Goal: Task Accomplishment & Management: Manage account settings

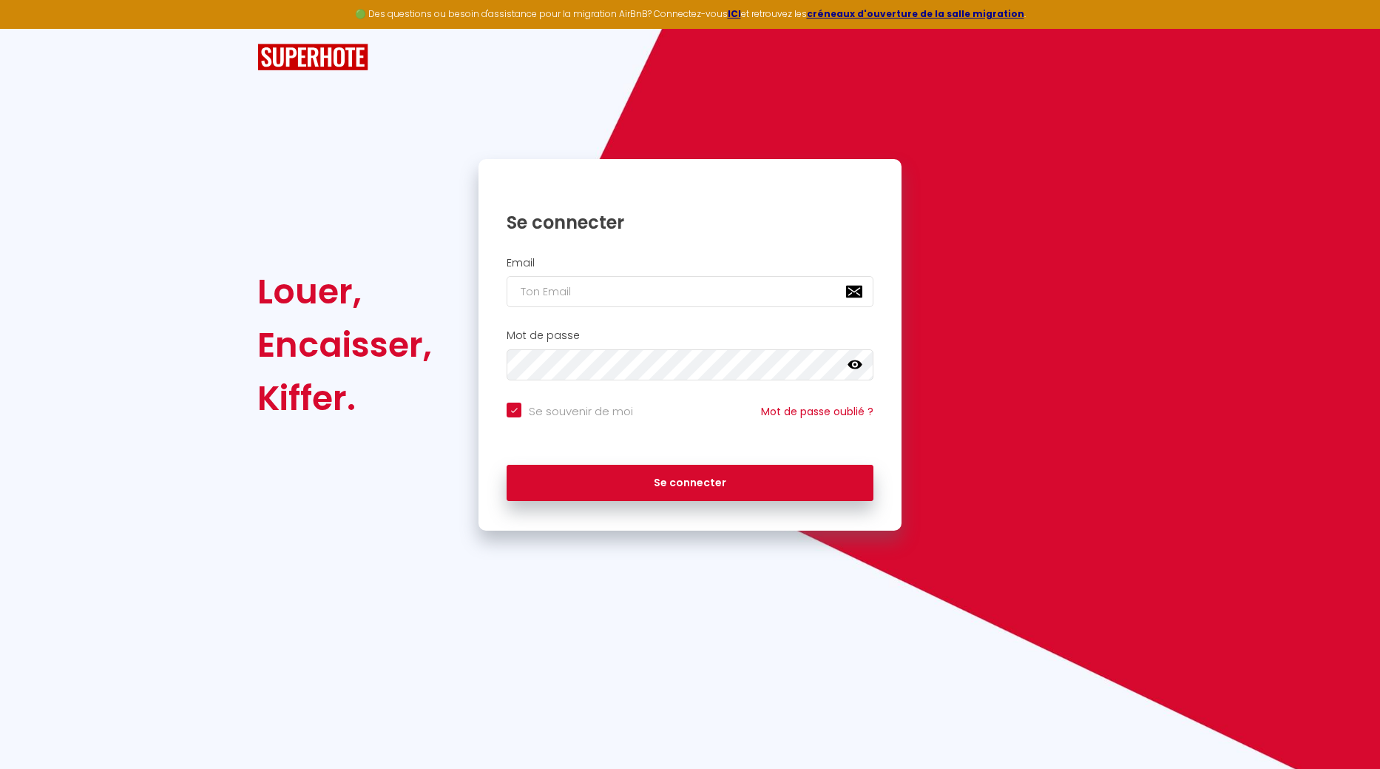
checkbox input "true"
click at [658, 296] on input "email" at bounding box center [690, 291] width 367 height 31
type input "b"
checkbox input "true"
type input "ba"
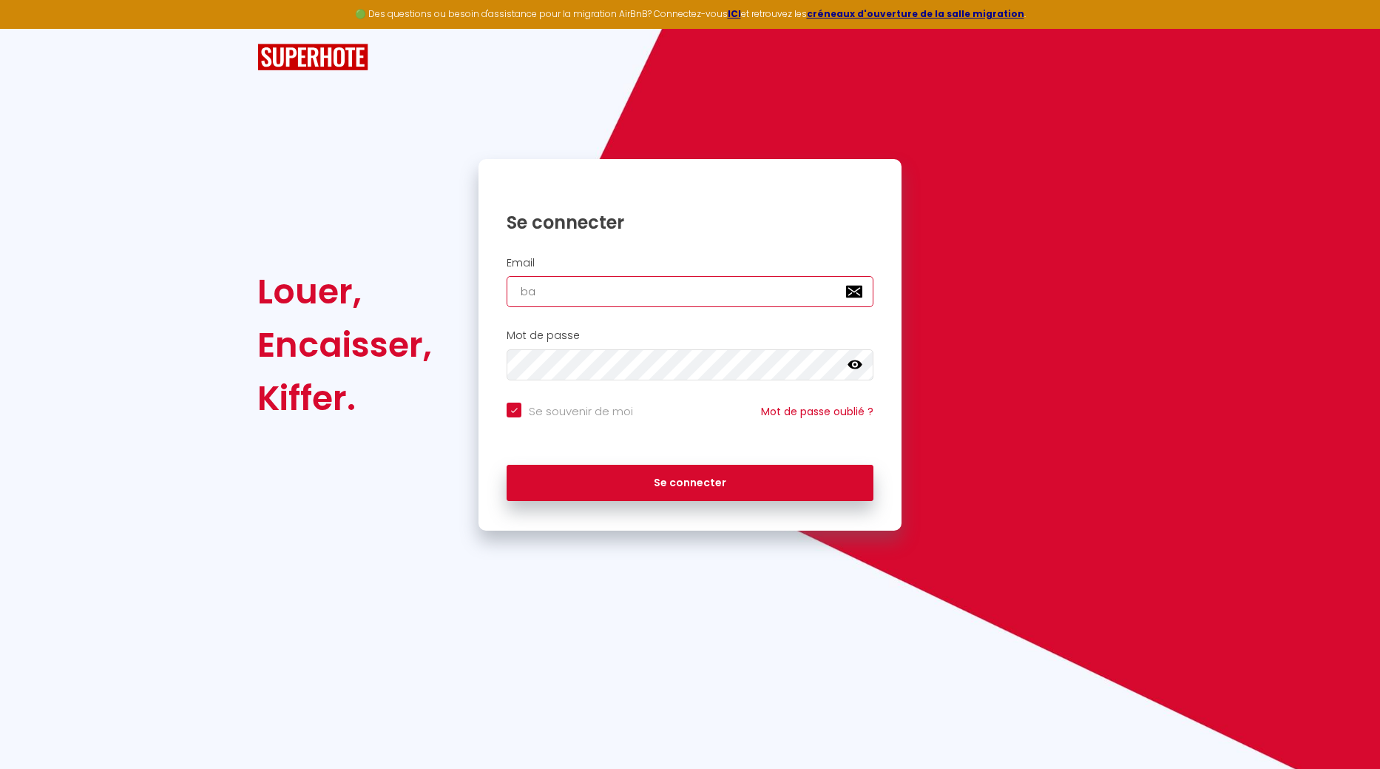
checkbox input "true"
type input "bas"
checkbox input "true"
type input "bast"
checkbox input "true"
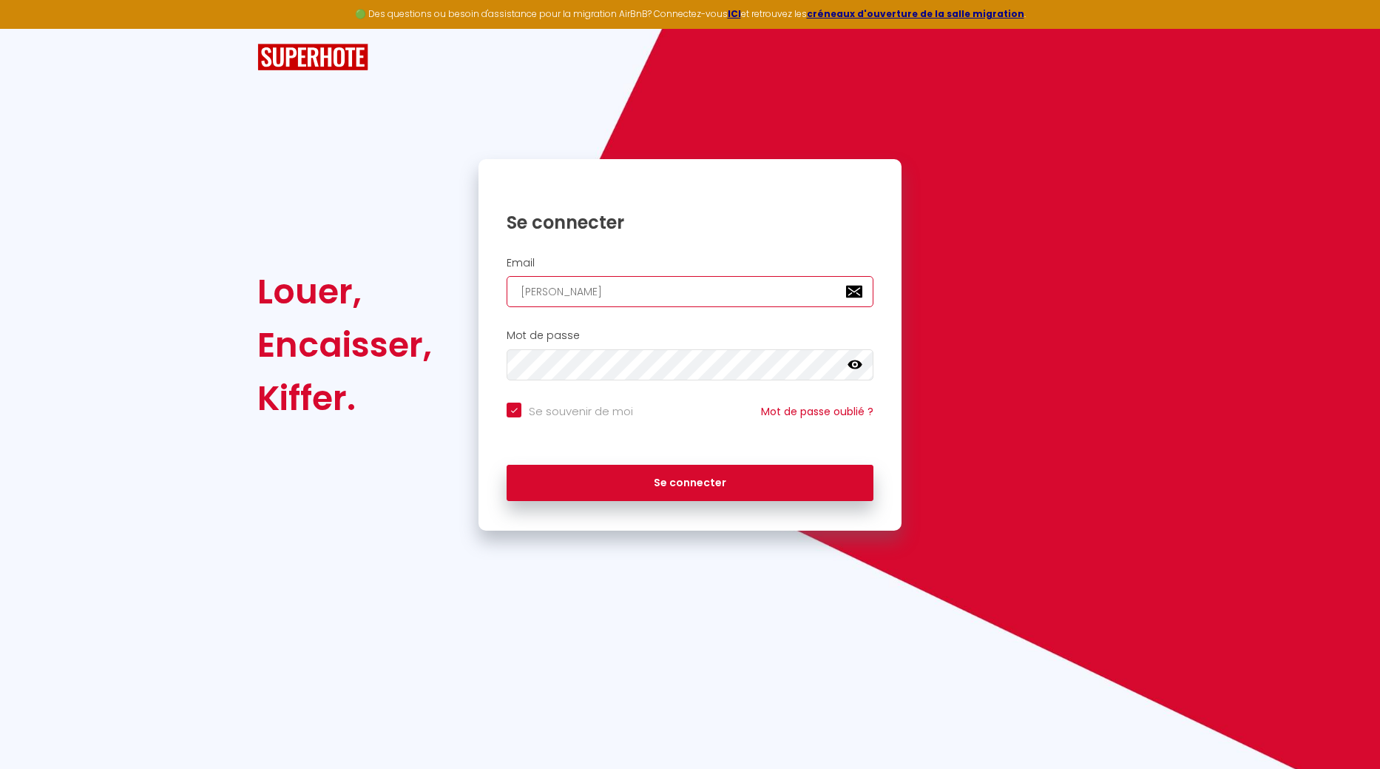
type input "baste"
checkbox input "true"
type input "bastet"
checkbox input "true"
type input "basteth"
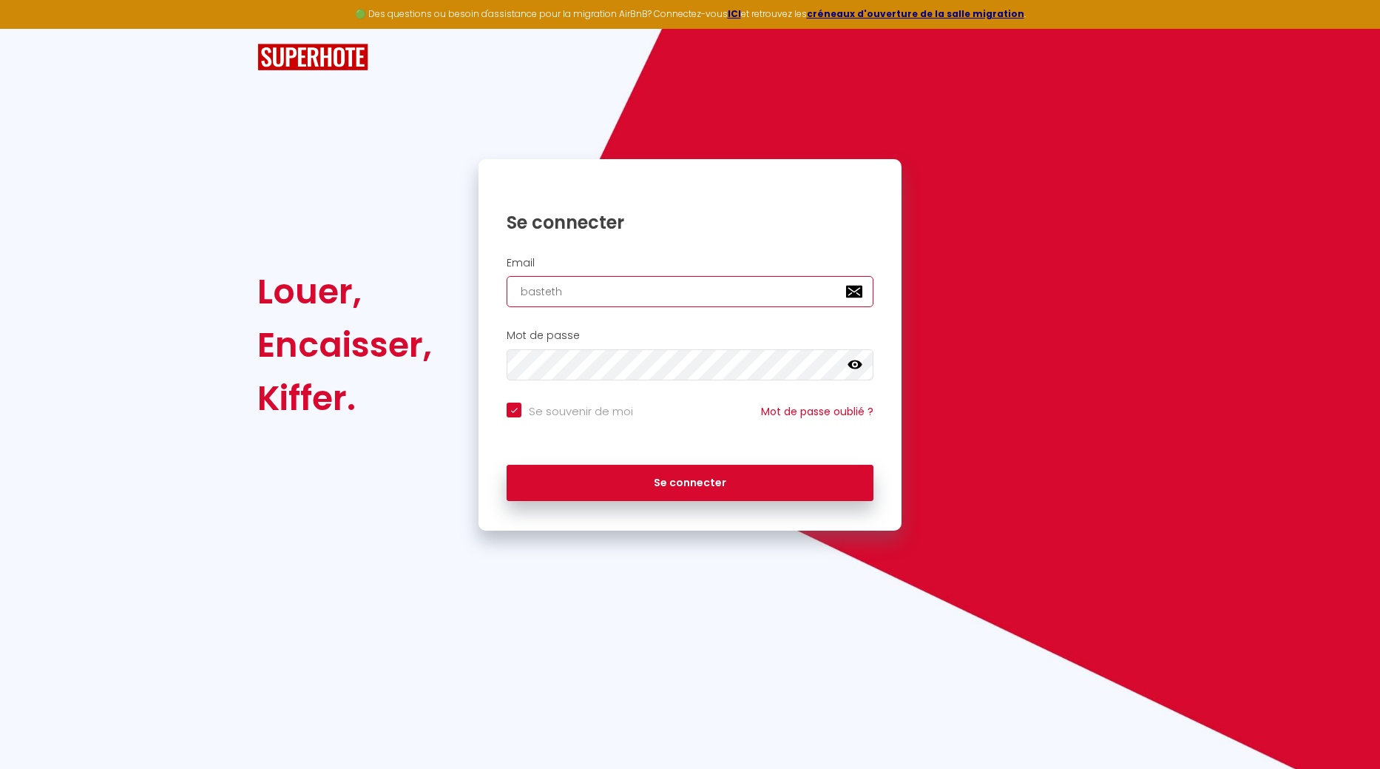
checkbox input "true"
type input "bastetho"
checkbox input "true"
type input "bastethom"
checkbox input "true"
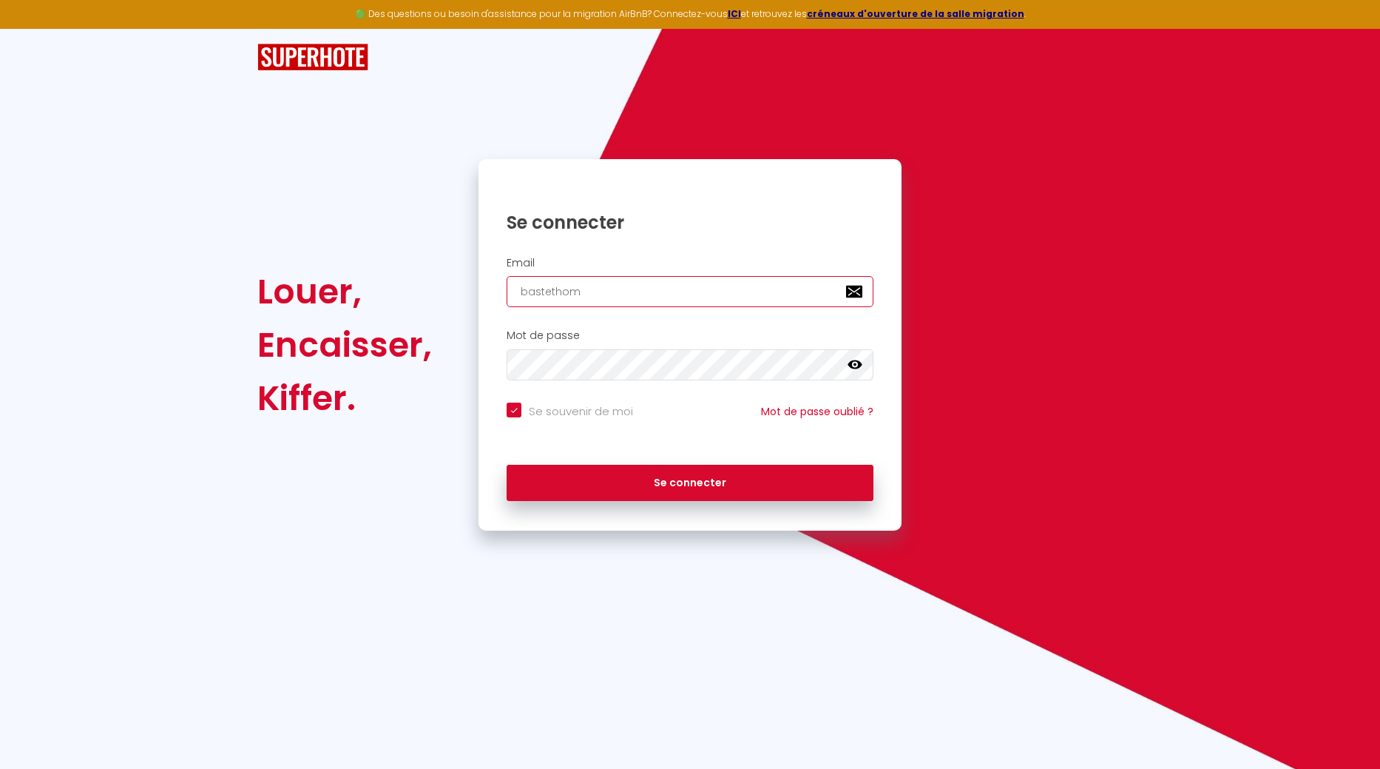
type input "bastethome"
checkbox input "true"
type input "bastethomes"
checkbox input "true"
type input "bastethomesa"
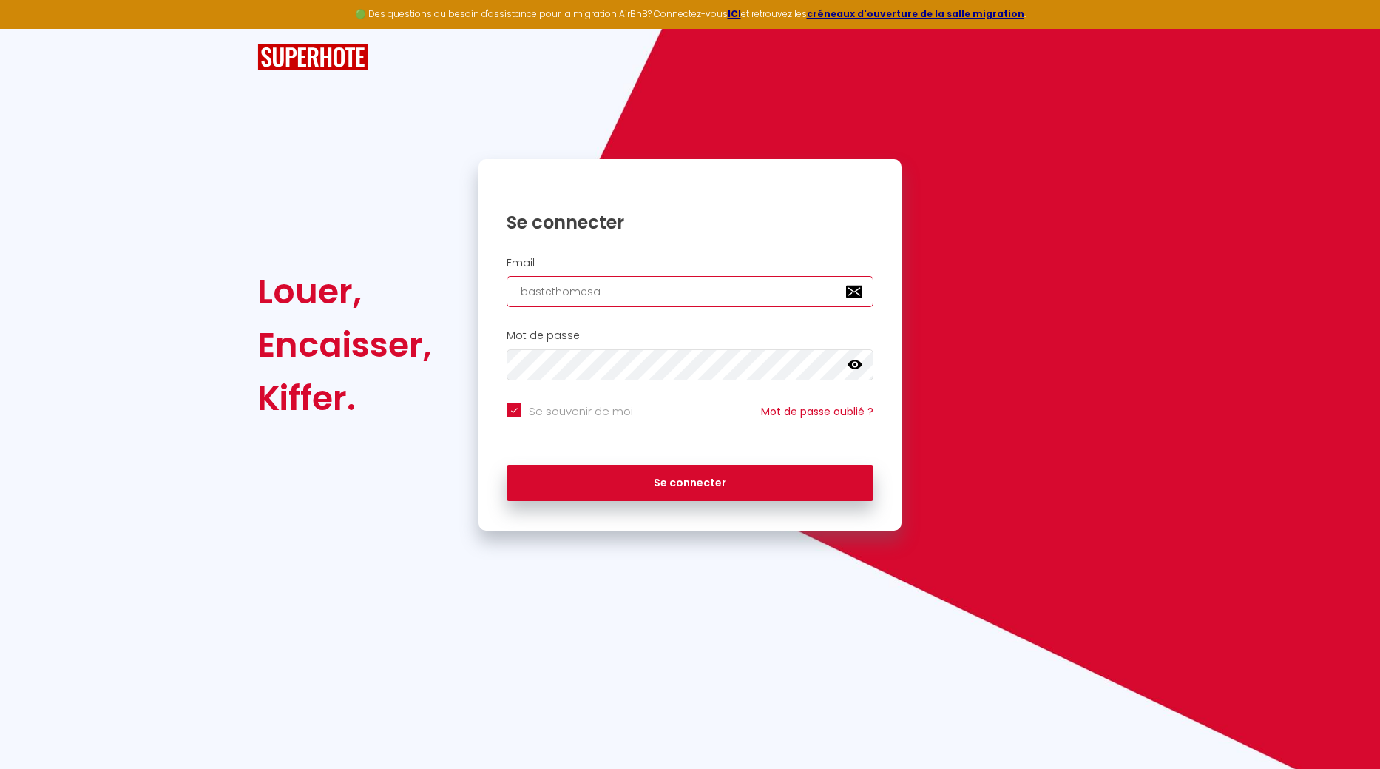
checkbox input "true"
type input "bastethomesas"
checkbox input "true"
type input "bastethomesas@"
checkbox input "true"
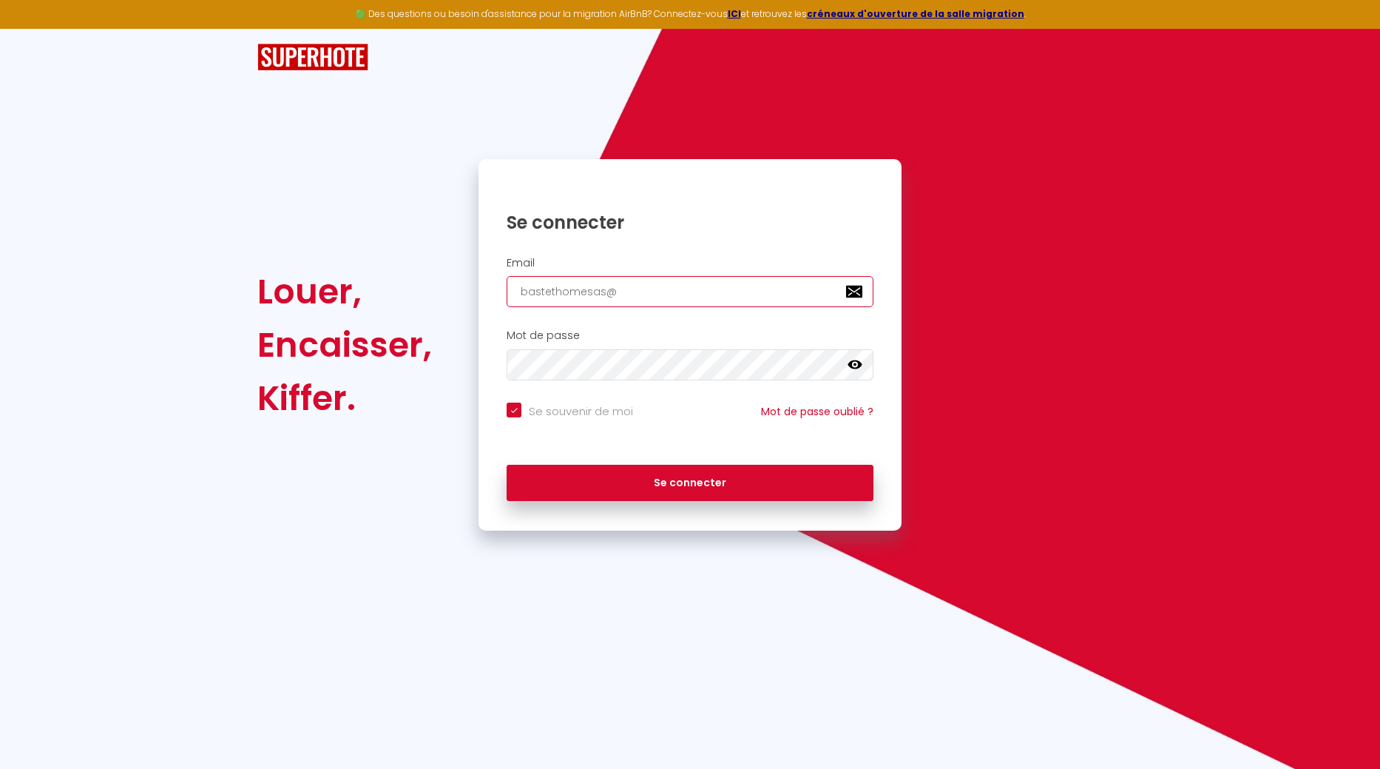
type input "bastethomesas@g"
checkbox input "true"
type input "bastethomesas@gm"
checkbox input "true"
type input "bastethomesas@gma"
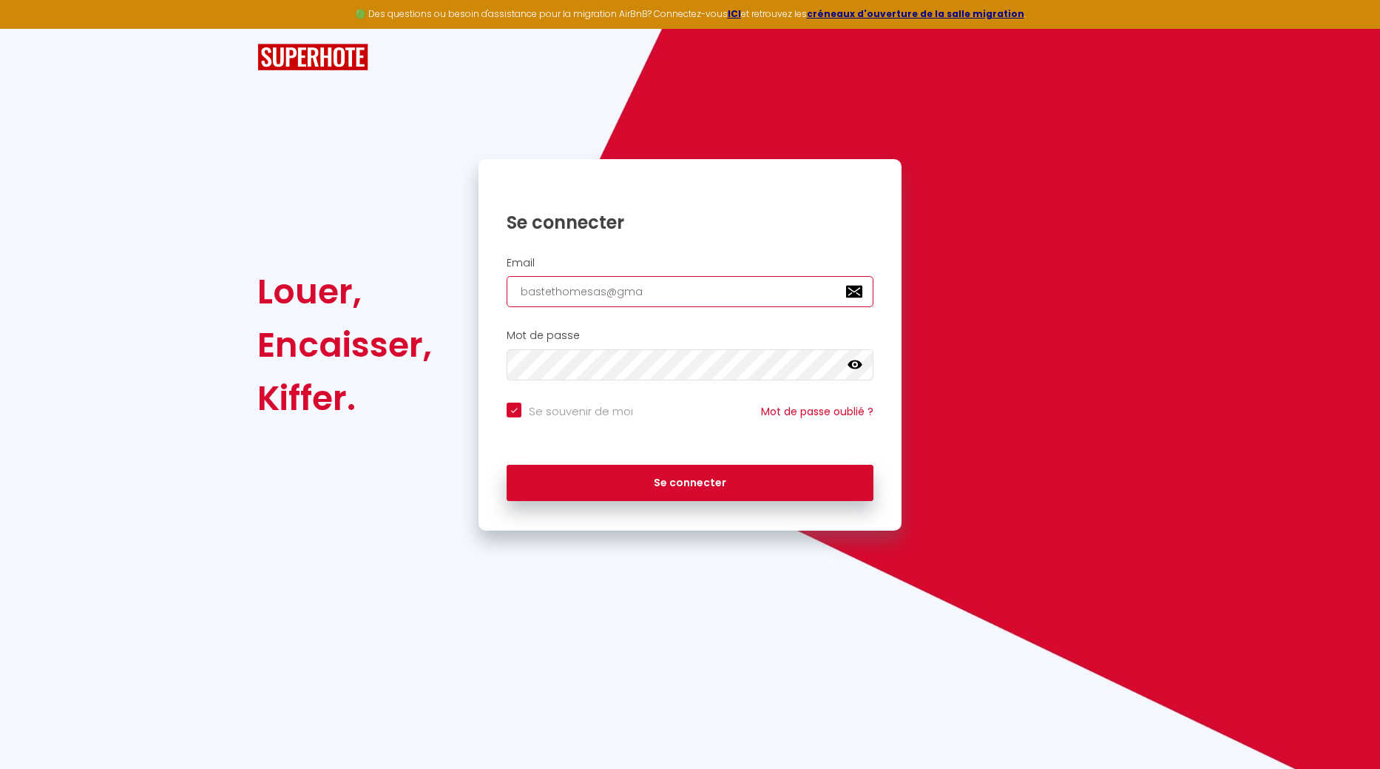
checkbox input "true"
type input "bastethomesas@gmai"
checkbox input "true"
type input "bastethomesas@gmail"
checkbox input "true"
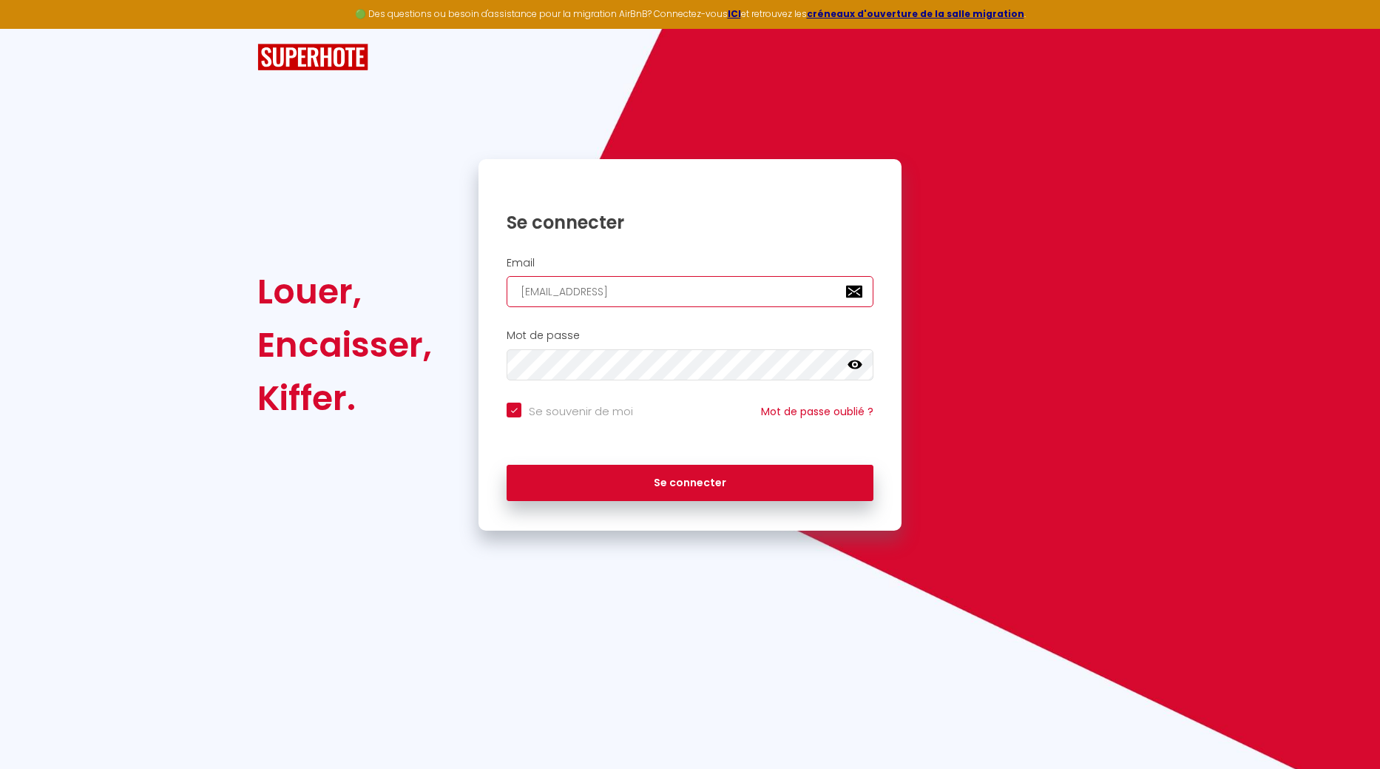
type input "bastethomesas@gmail."
checkbox input "true"
type input "bastethomesas@gmail.c"
checkbox input "true"
type input "bastethomesas@gmail.co"
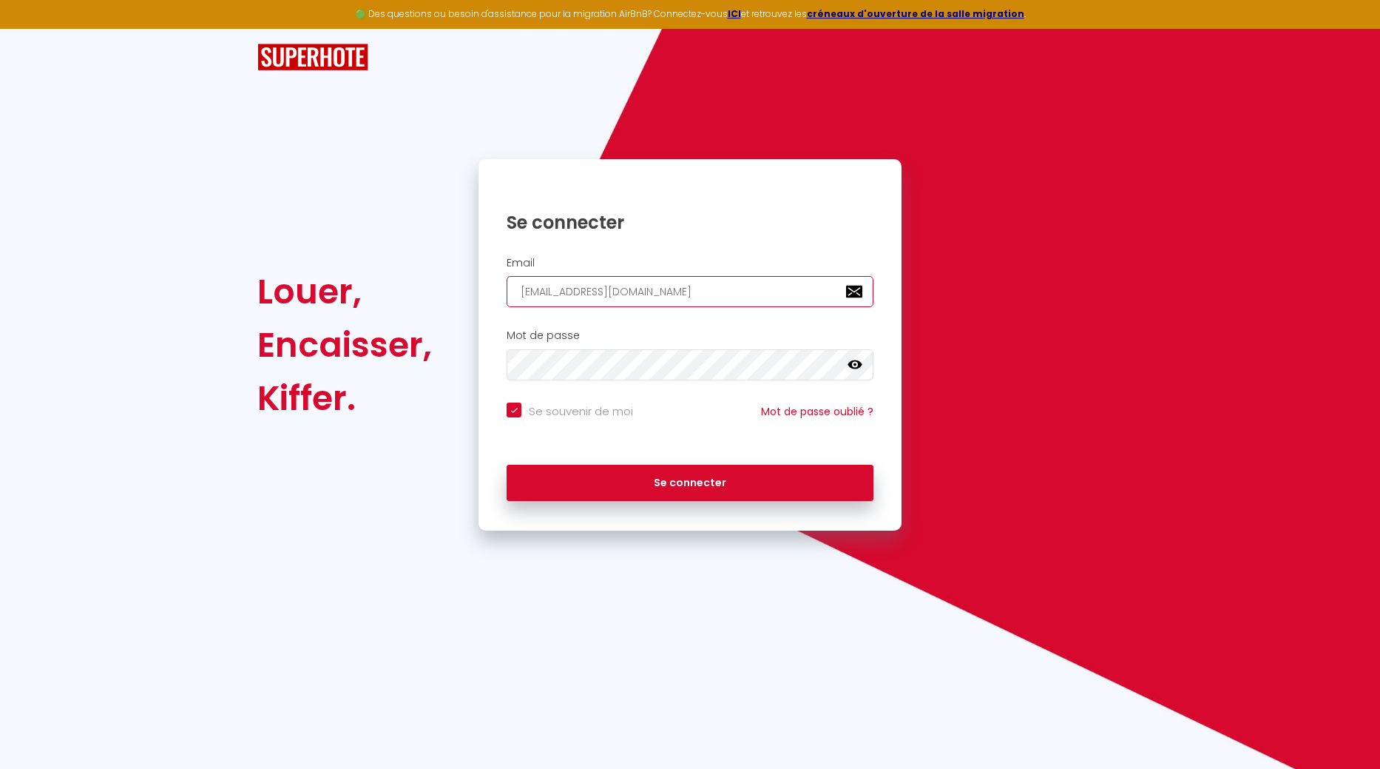
checkbox input "true"
type input "bastethomesas@gmail.com"
checkbox input "true"
type input "bastethomesas@gmail.com"
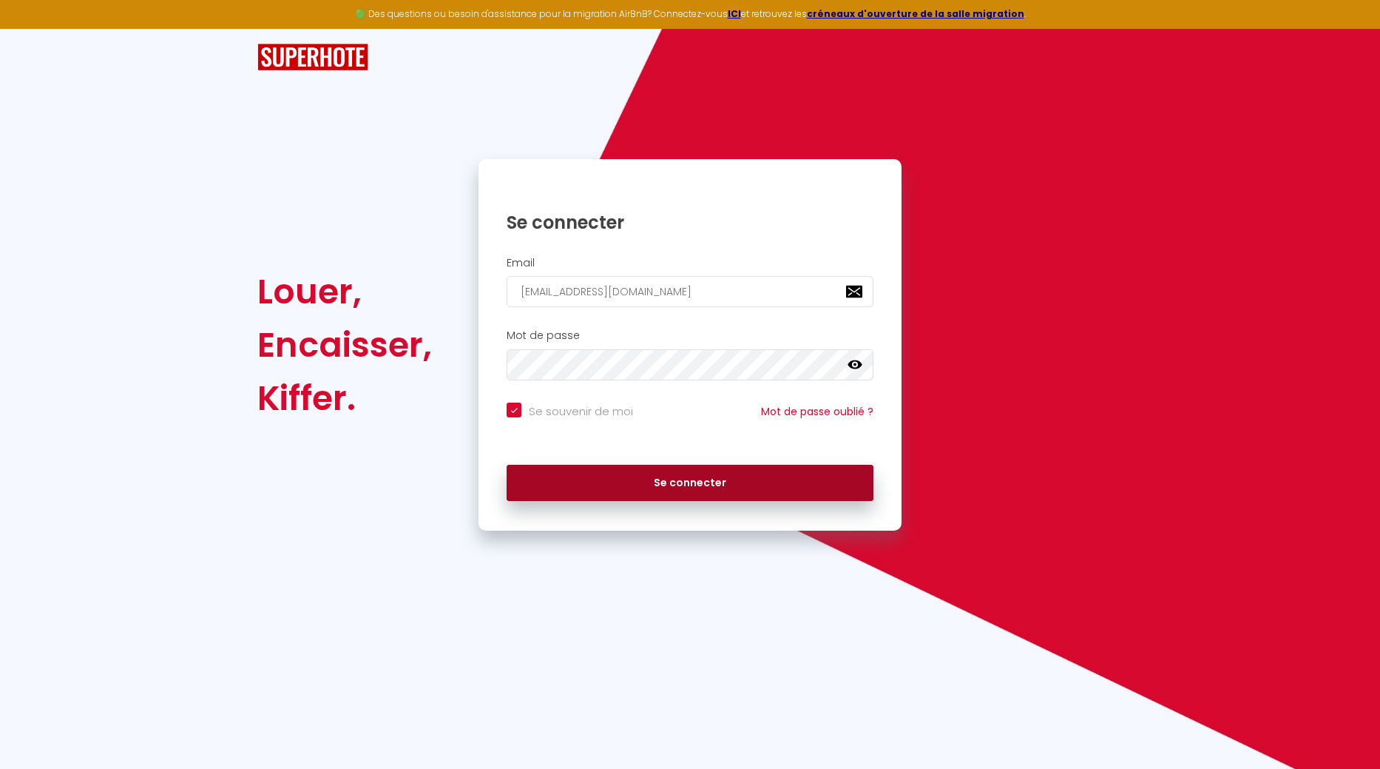
click at [737, 486] on button "Se connecter" at bounding box center [690, 483] width 367 height 37
checkbox input "true"
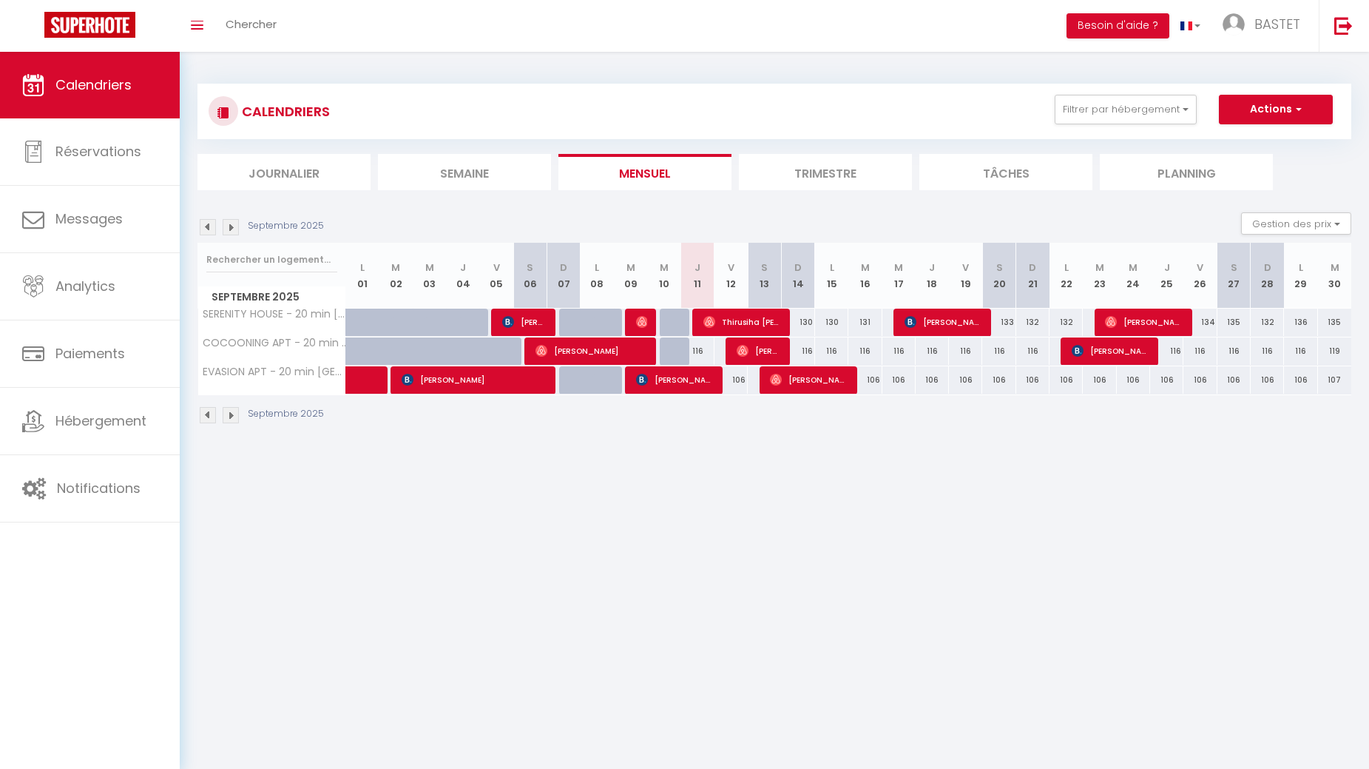
click at [205, 223] on img at bounding box center [208, 227] width 16 height 16
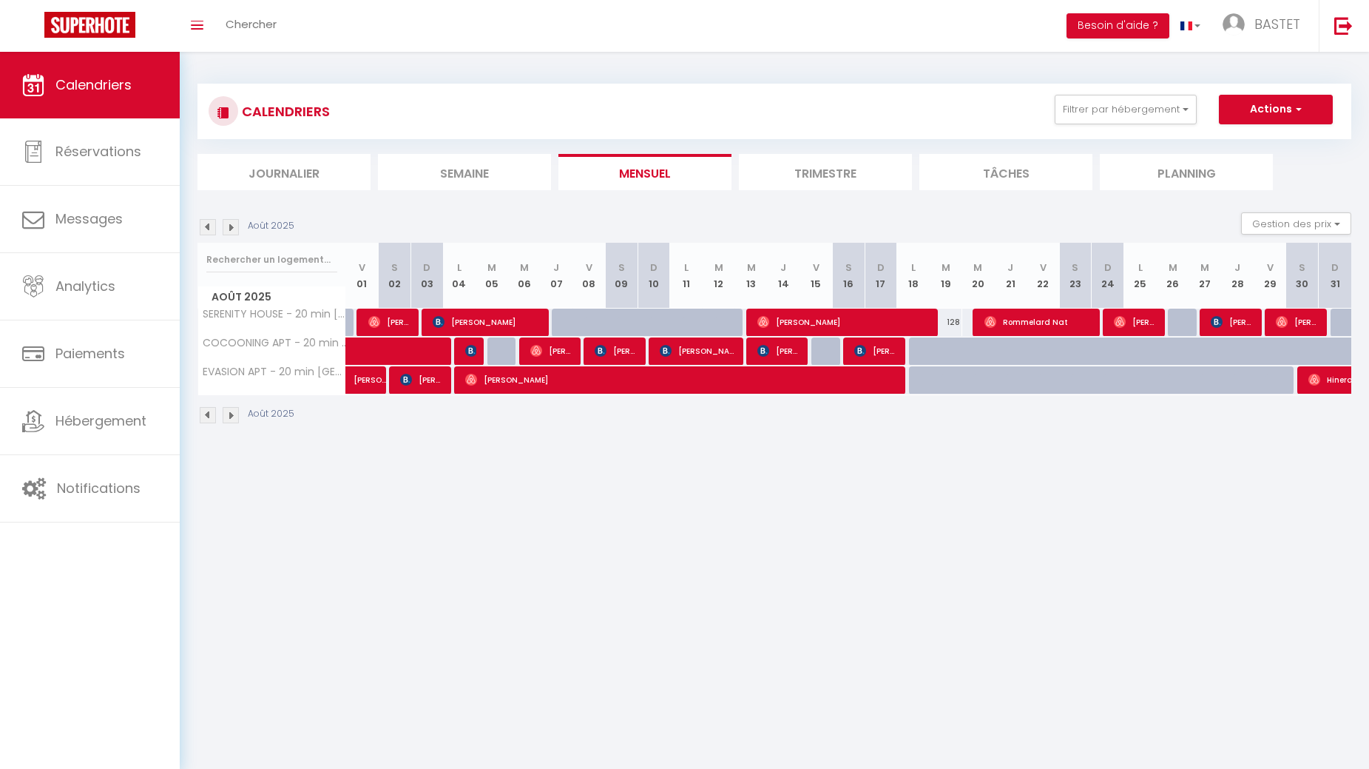
click at [226, 229] on img at bounding box center [231, 227] width 16 height 16
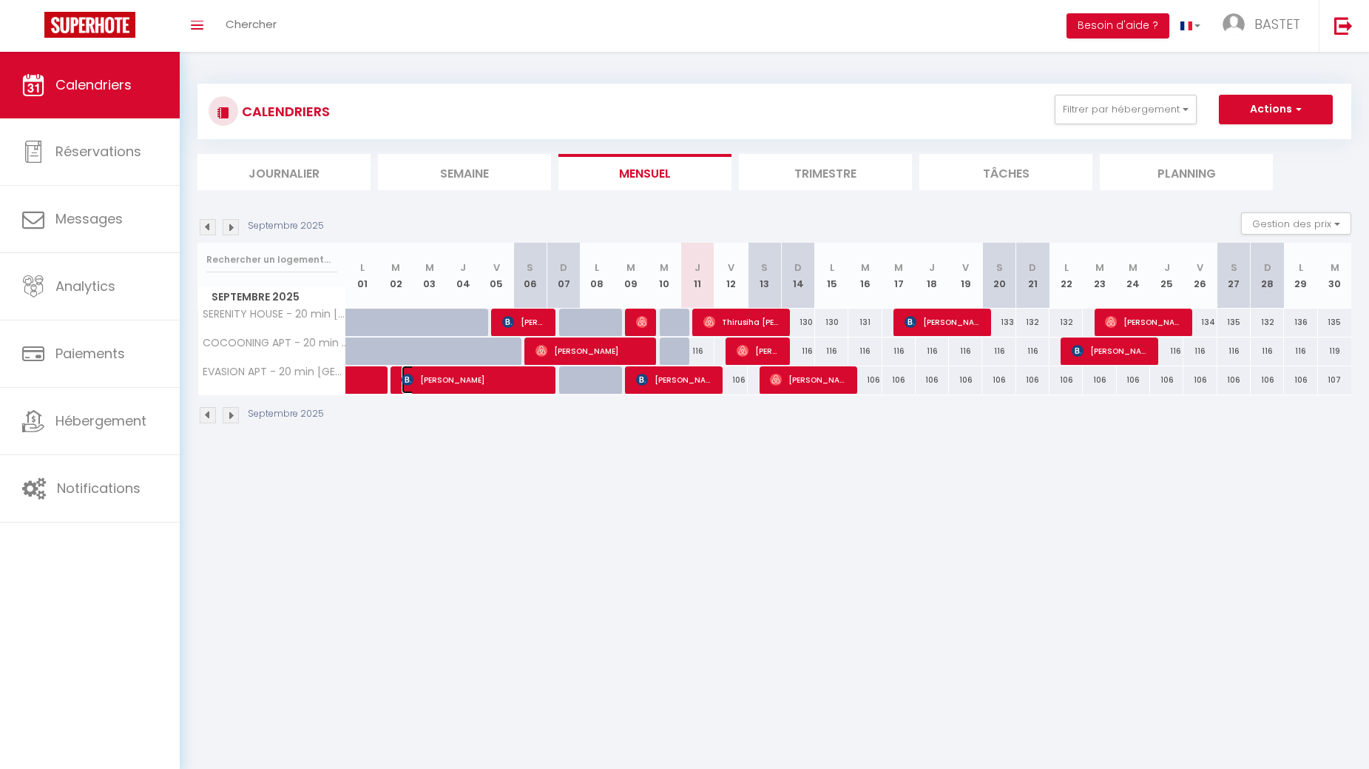
click at [434, 381] on span "Maria Arruda" at bounding box center [474, 379] width 144 height 28
select select "OK"
select select "KO"
select select "0"
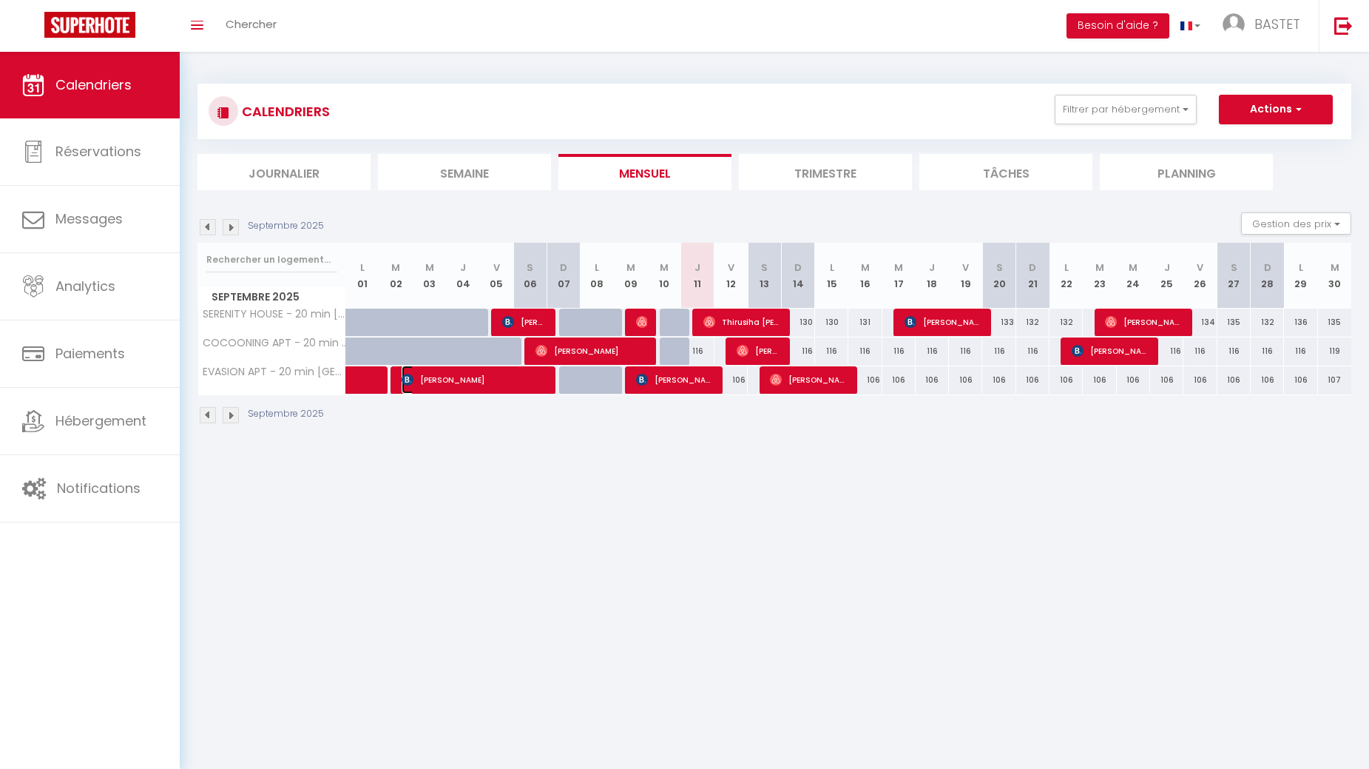
select select "1"
select select
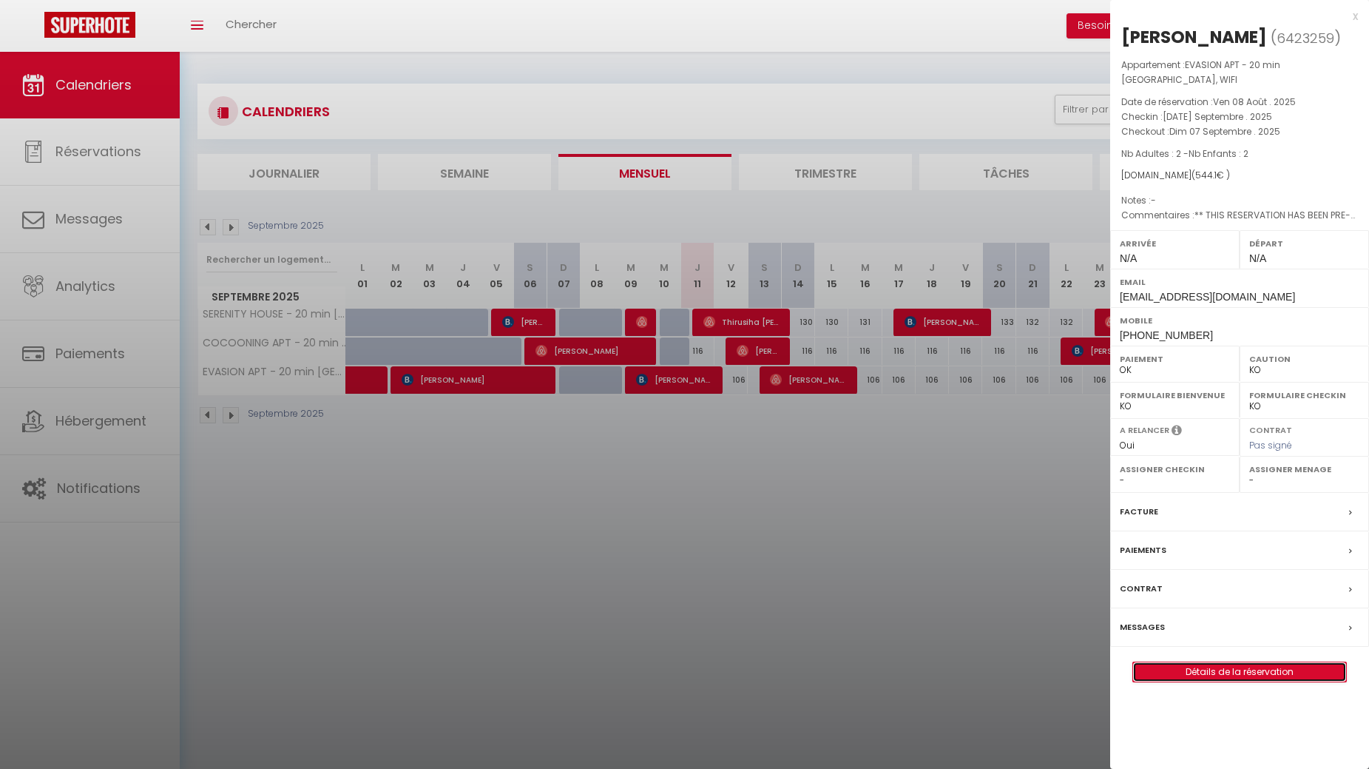
click at [1266, 662] on link "Détails de la réservation" at bounding box center [1239, 671] width 213 height 19
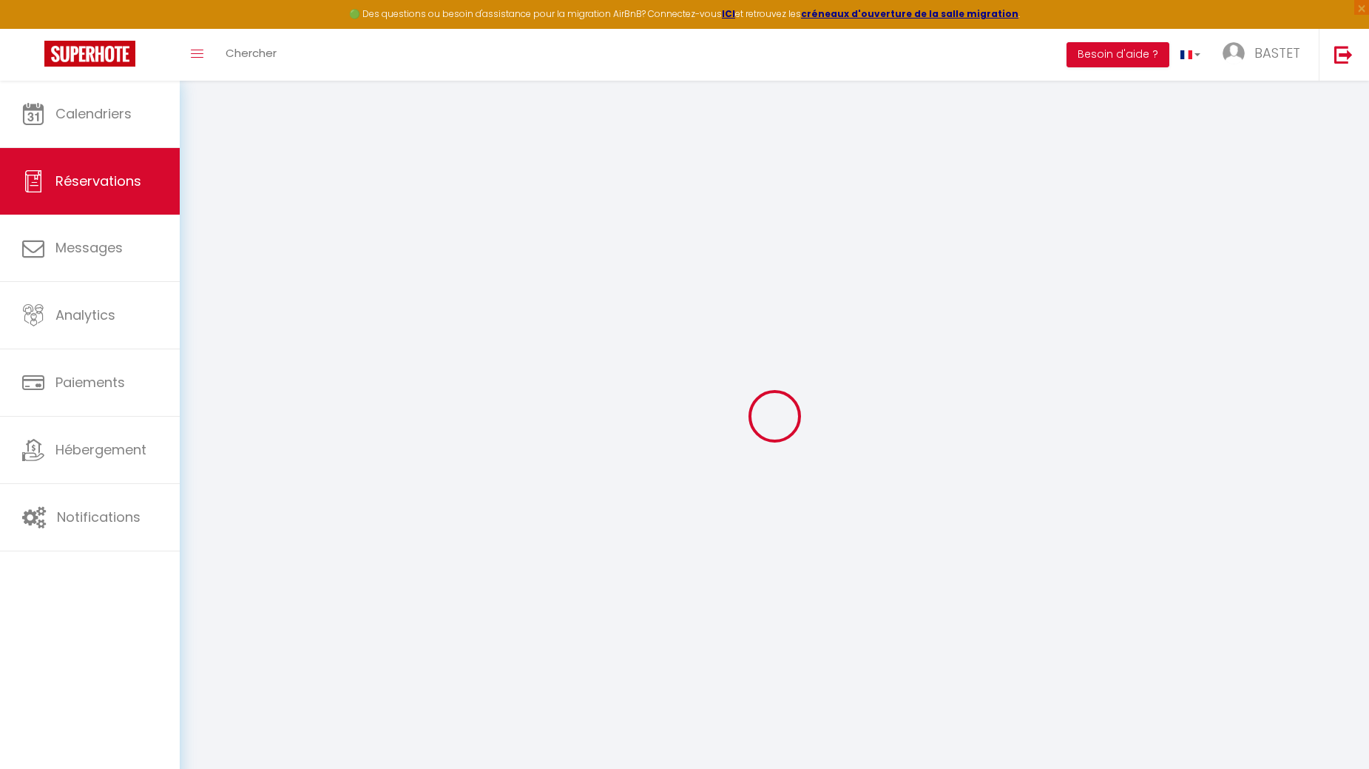
type input "[PERSON_NAME]"
type input "marrud.676683@guest.booking.com"
type input "+351966491620"
type input "."
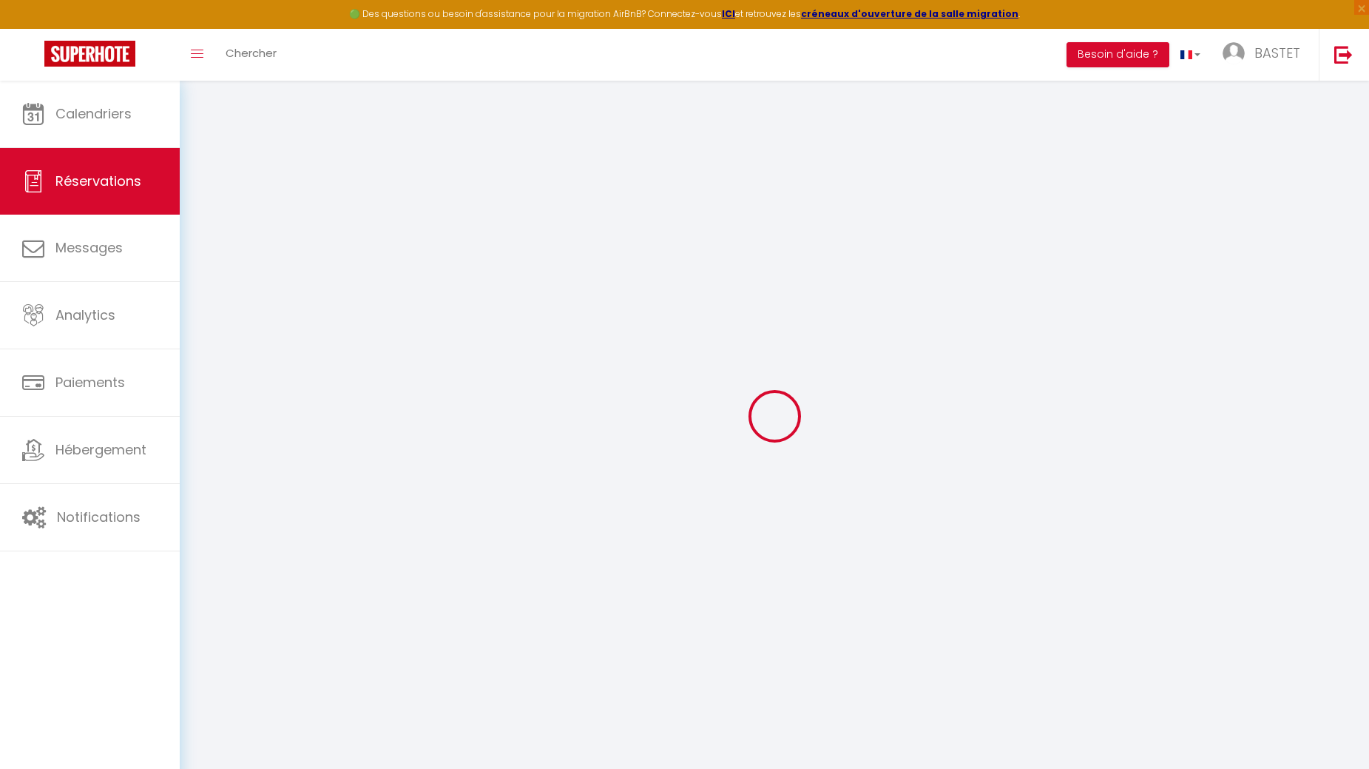
select select "PT"
type input "87.89"
type input "7.62"
select select "41529"
select select "1"
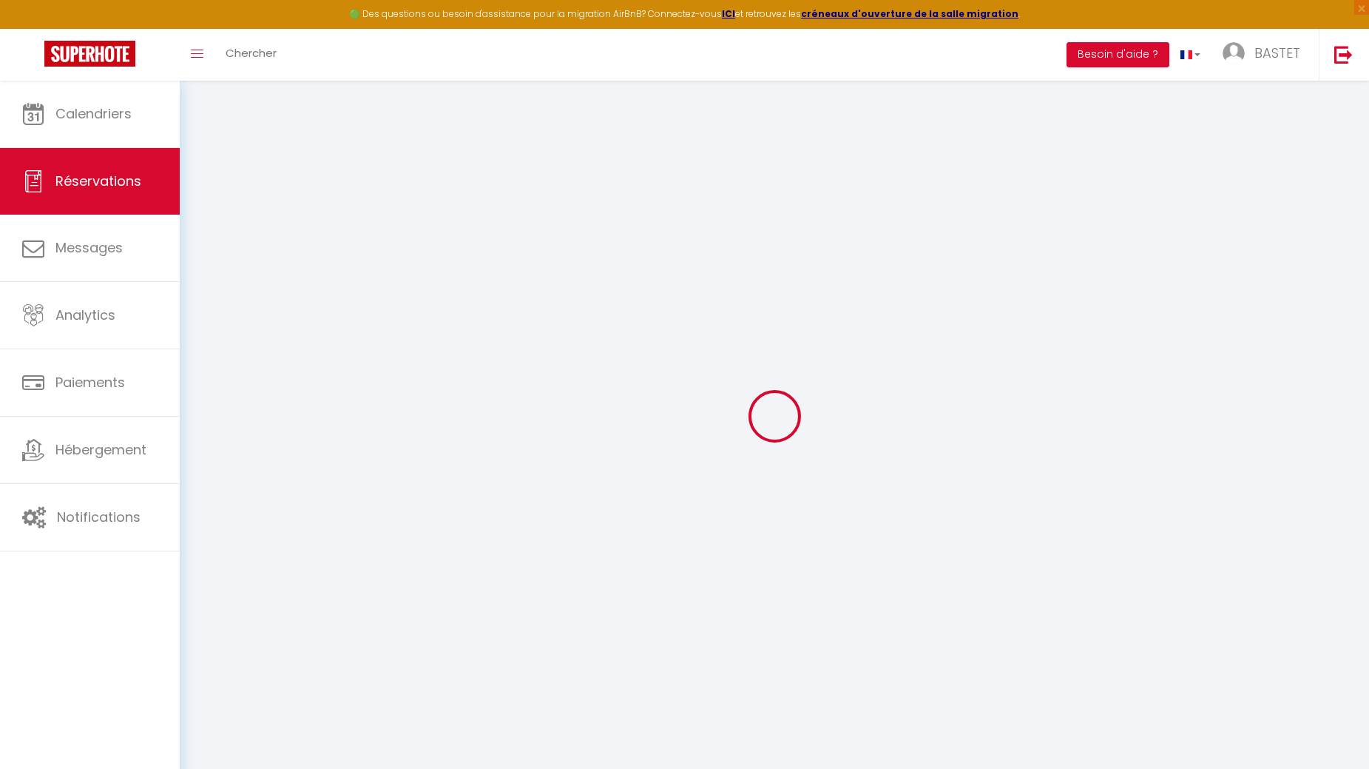
select select
type input "2"
select select "12"
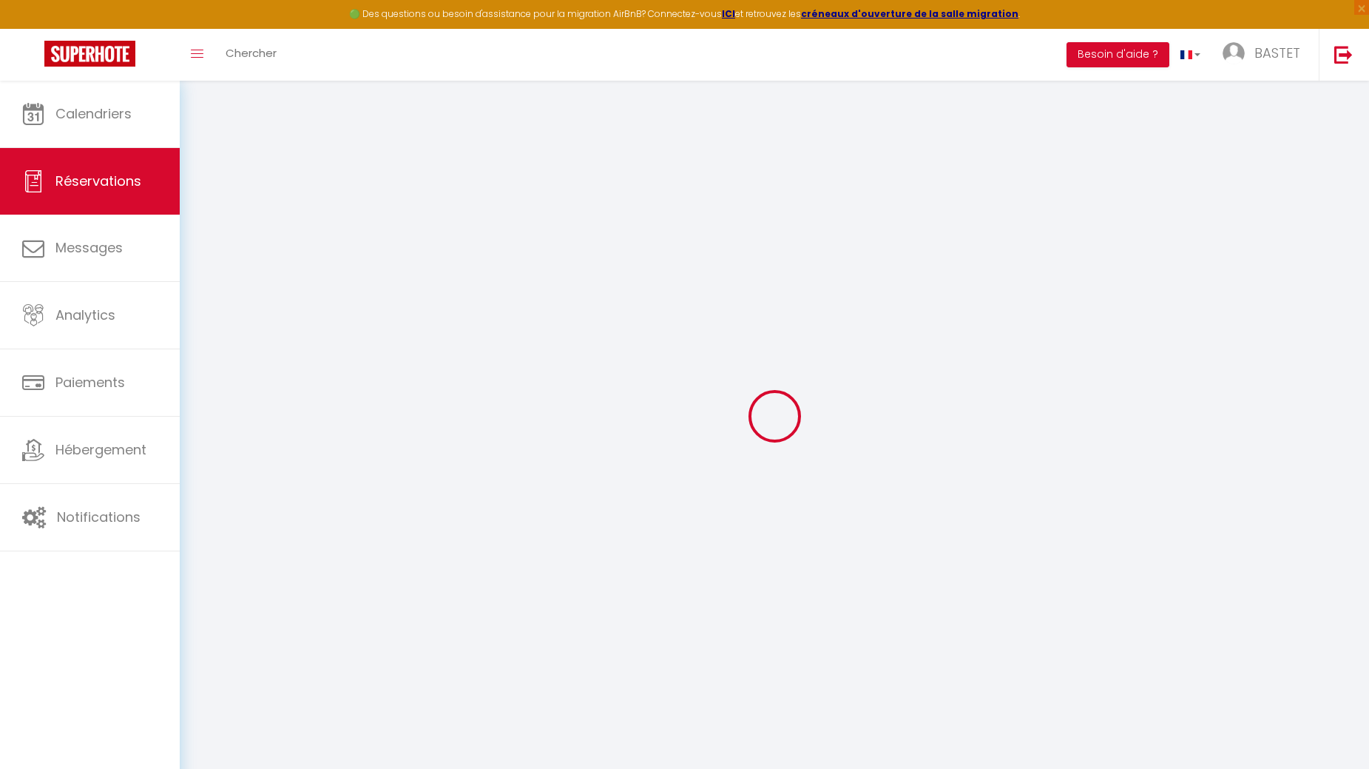
select select
type input "477"
checkbox input "false"
type input "0"
select select "2"
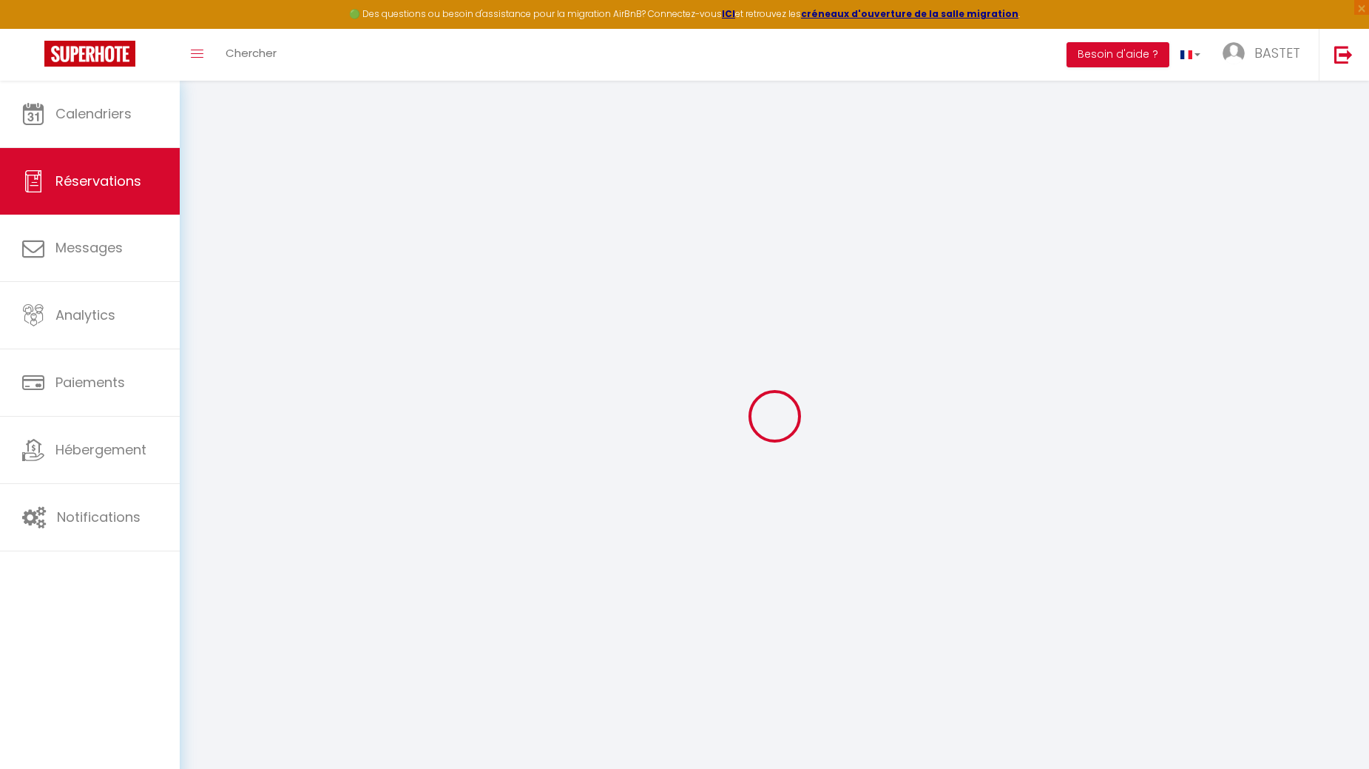
type input "0"
select select
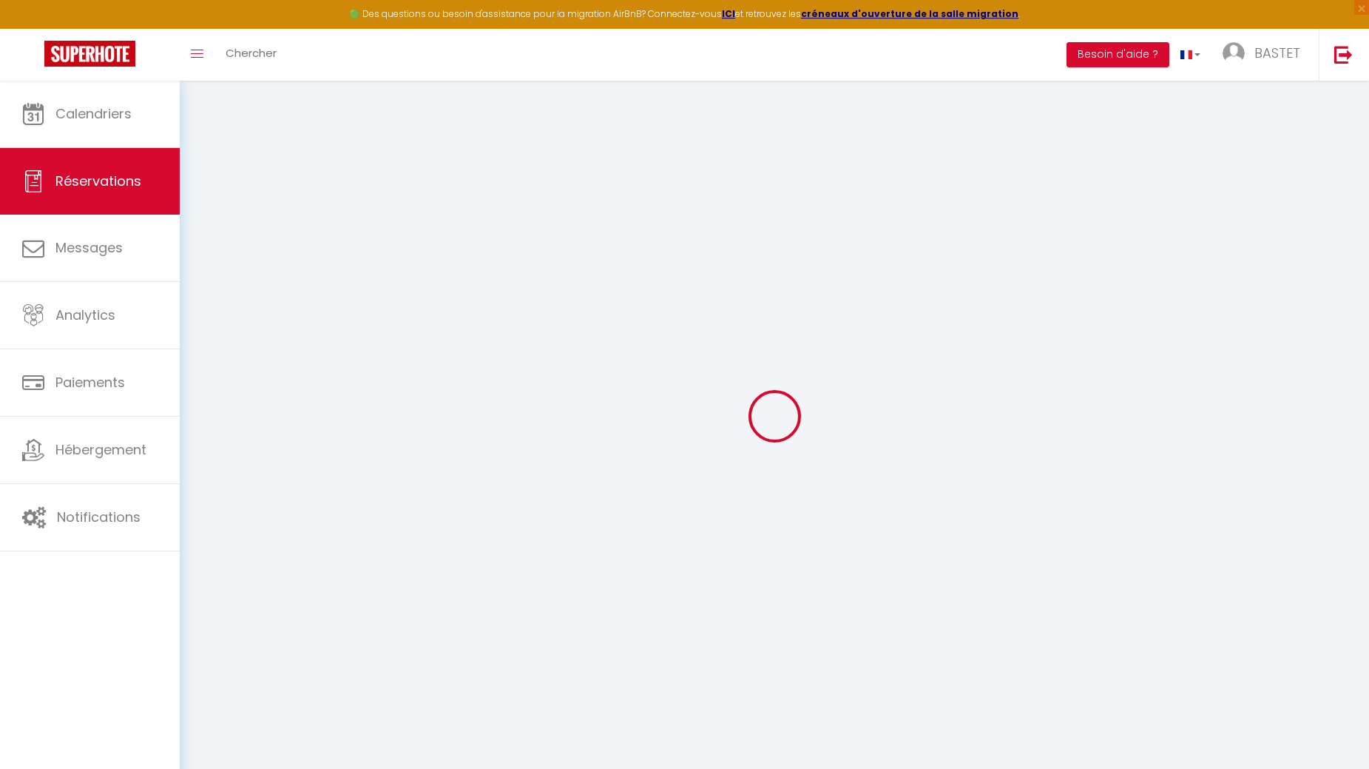
select select "14"
checkbox input "false"
select select
checkbox input "false"
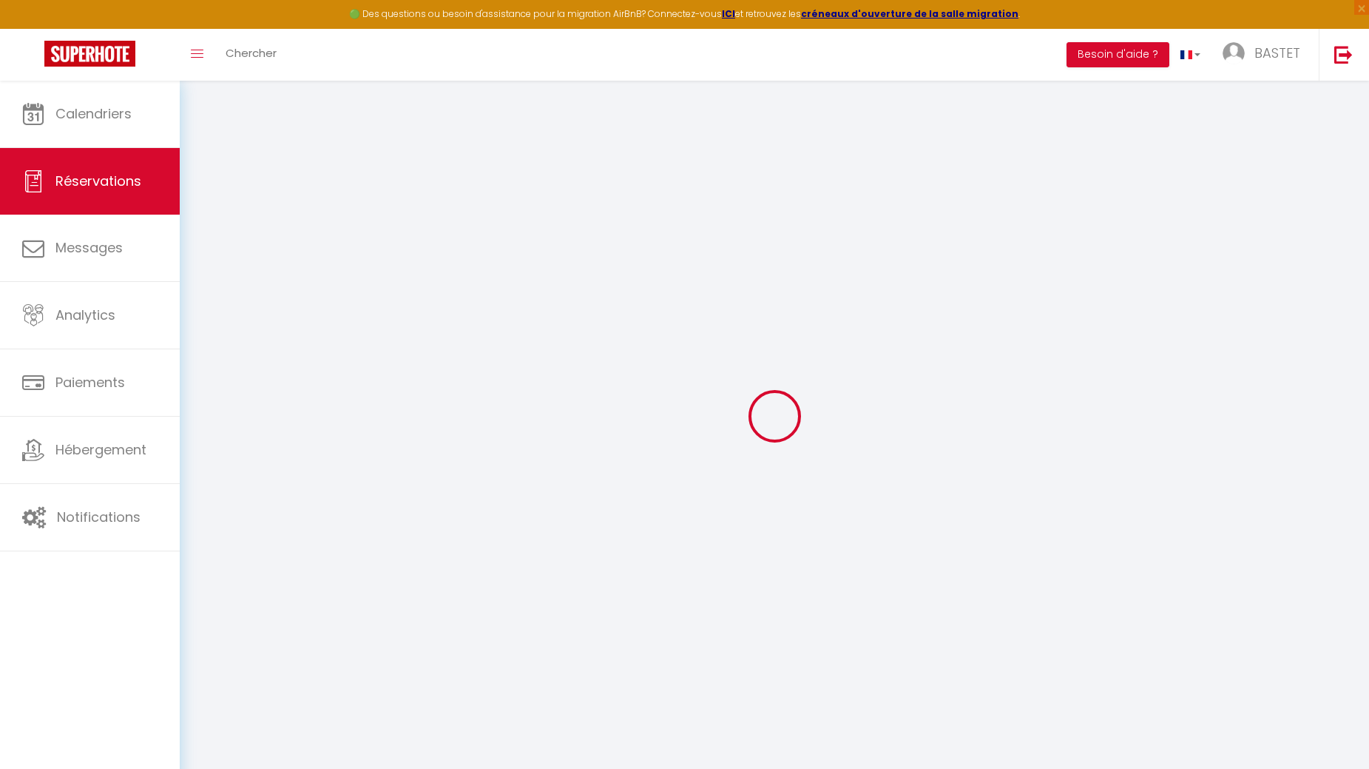
select select
checkbox input "false"
type textarea "** THIS RESERVATION HAS BEEN PRE-PAID ** Reservation has a cancellation grace p…"
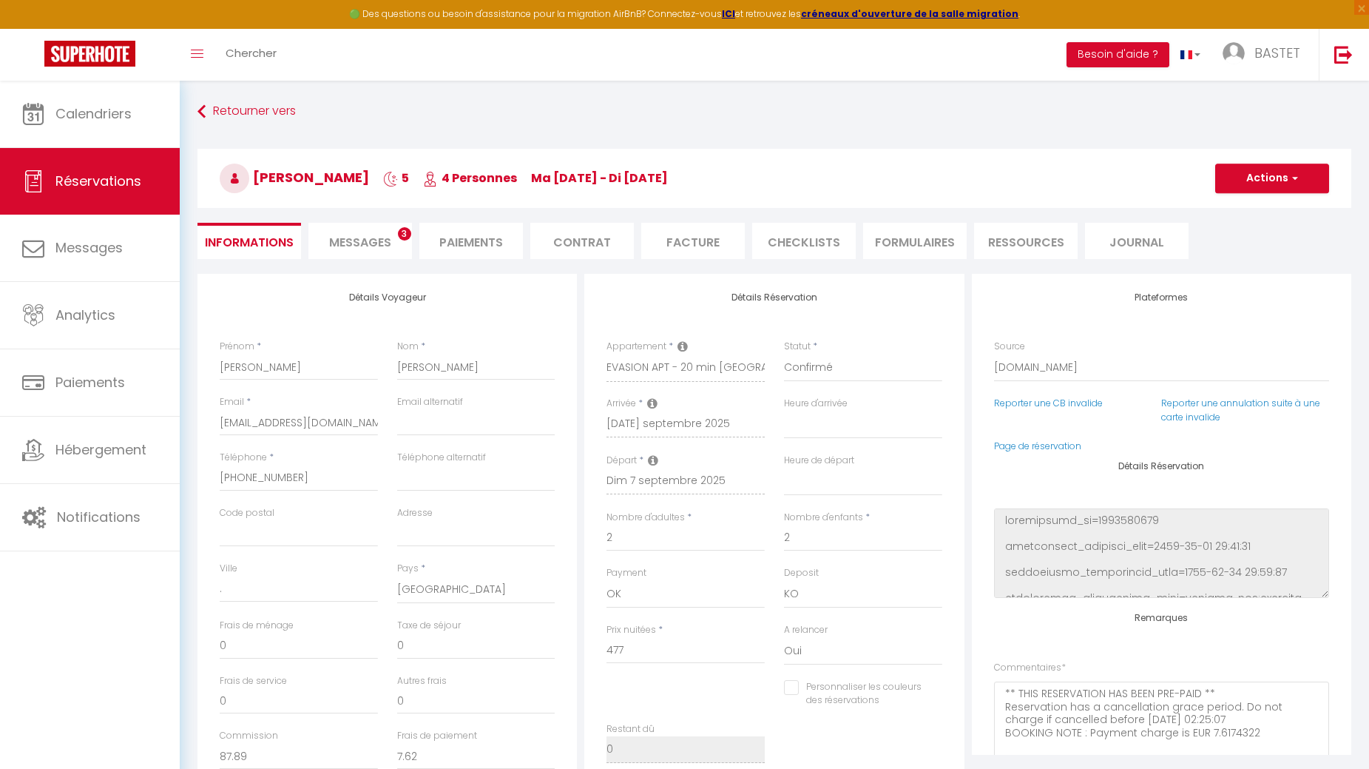
type input "40"
type input "27.1"
select select
checkbox input "false"
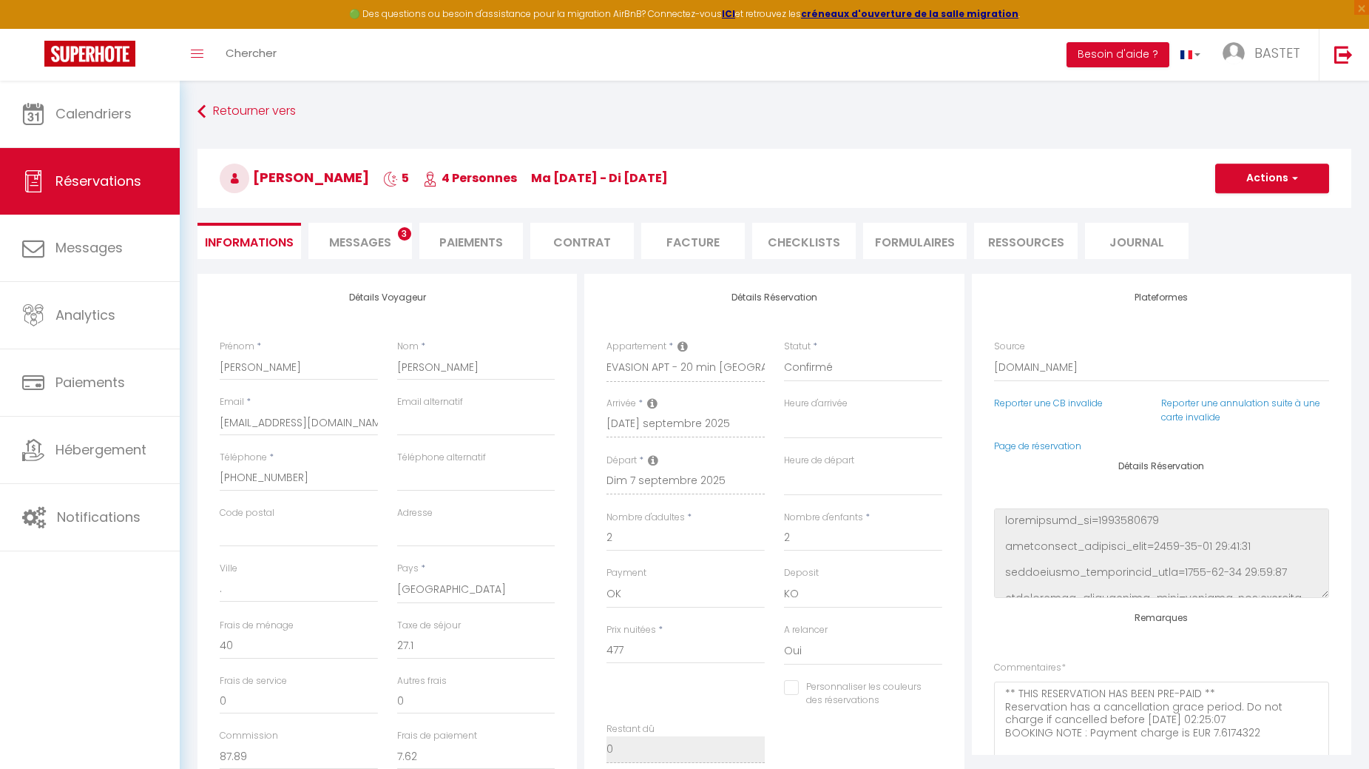
select select
click at [1282, 178] on button "Actions" at bounding box center [1272, 178] width 114 height 30
click at [1351, 233] on ul "Informations Messages 3 Paiements Contrat Facture CHECKLISTS FORMULAIRES Ressou…" at bounding box center [775, 241] width 1154 height 36
click at [683, 243] on li "Facture" at bounding box center [693, 241] width 104 height 36
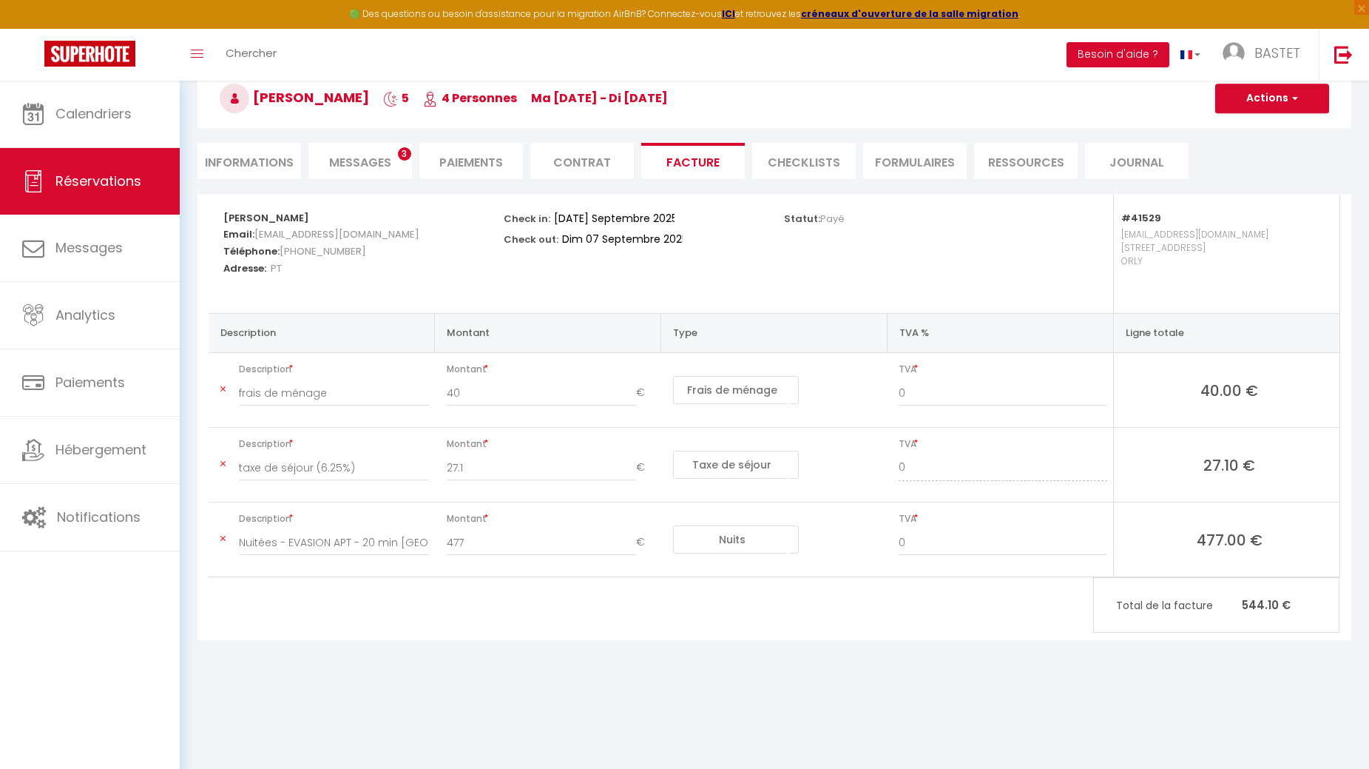
scroll to position [81, 0]
click at [1277, 101] on button "Actions" at bounding box center [1272, 98] width 114 height 30
click at [1258, 146] on link "Aperçu et éditer" at bounding box center [1261, 149] width 124 height 19
click at [385, 152] on li "Messages 3" at bounding box center [360, 160] width 104 height 36
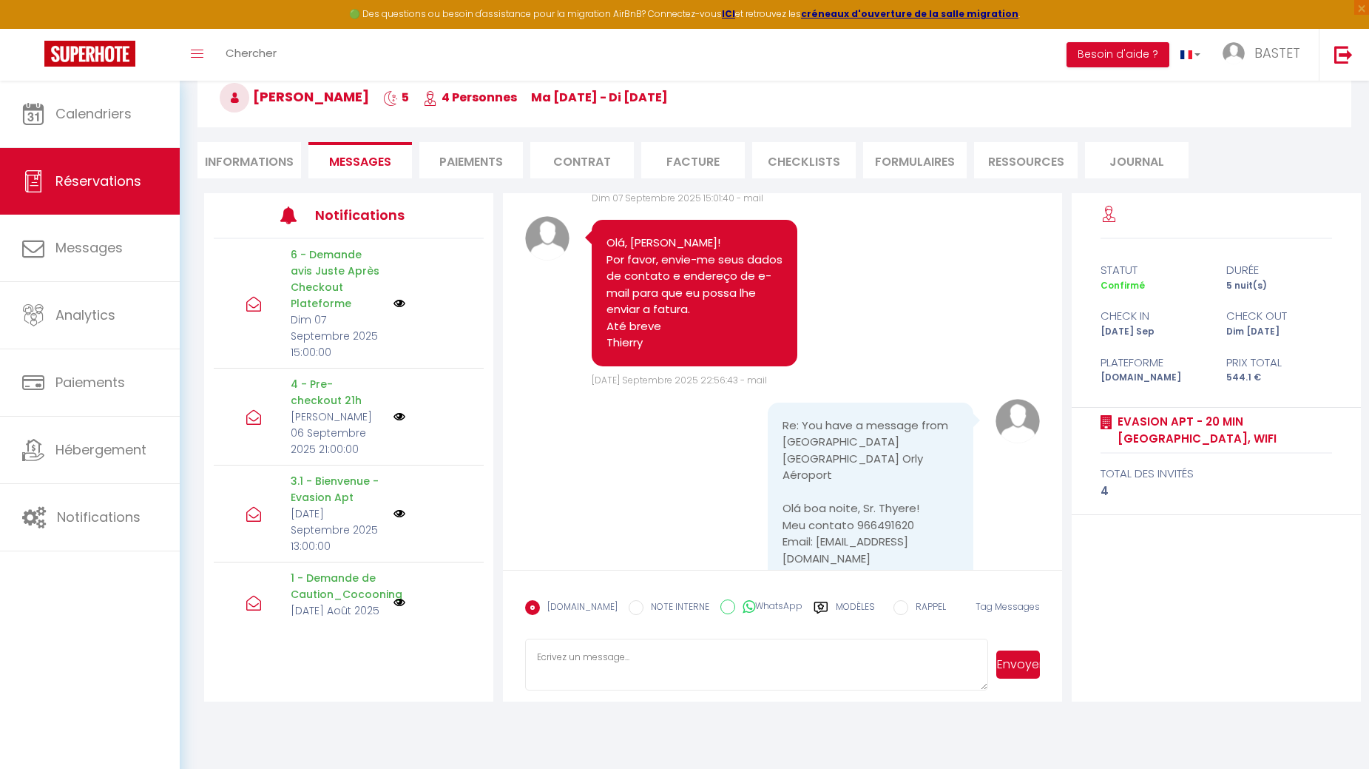
scroll to position [8057, 0]
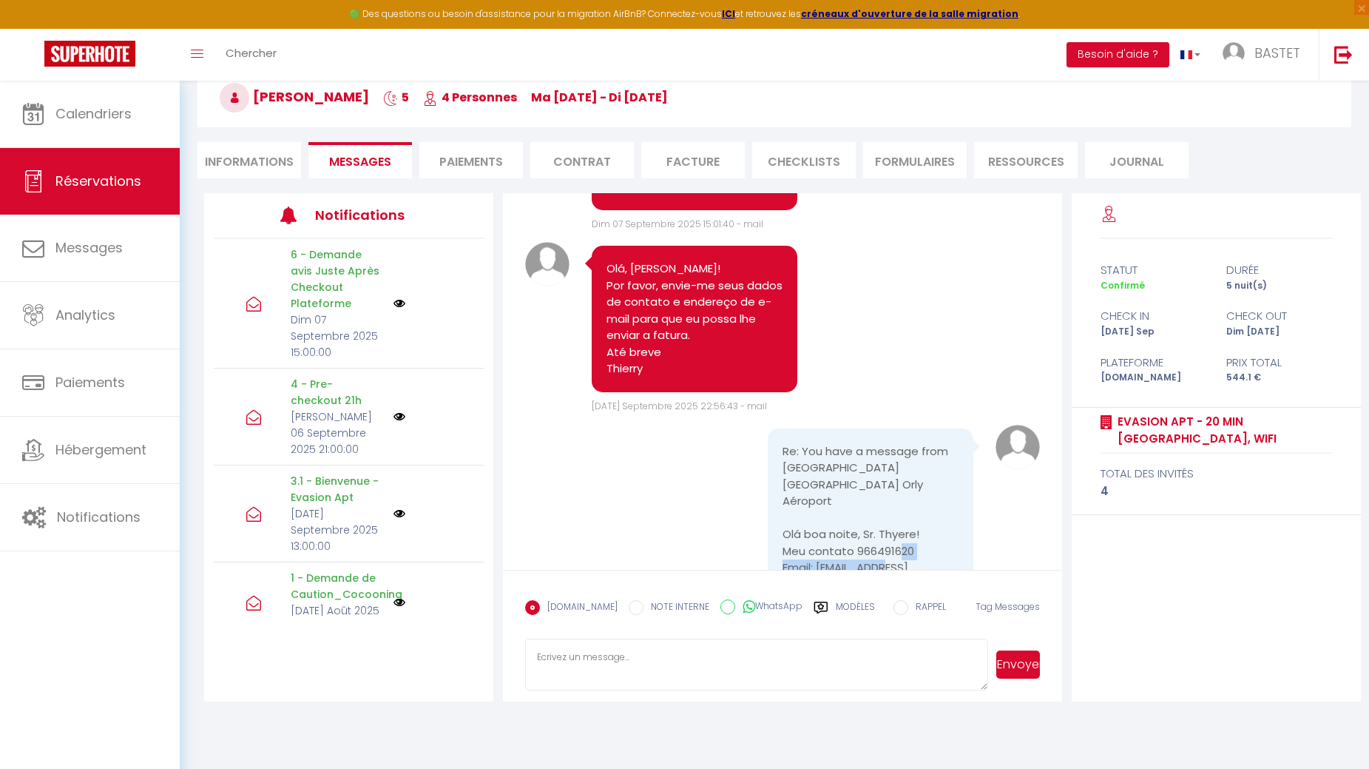
drag, startPoint x: 811, startPoint y: 294, endPoint x: 944, endPoint y: 294, distance: 132.4
click at [944, 443] on pre "Re: You have a message from Cocooning Apartment Paris Orly Aéroport Olá boa noi…" at bounding box center [871, 568] width 176 height 250
copy pre "favicentina@gmail.com"
click at [252, 154] on li "Informations" at bounding box center [250, 160] width 104 height 36
select select
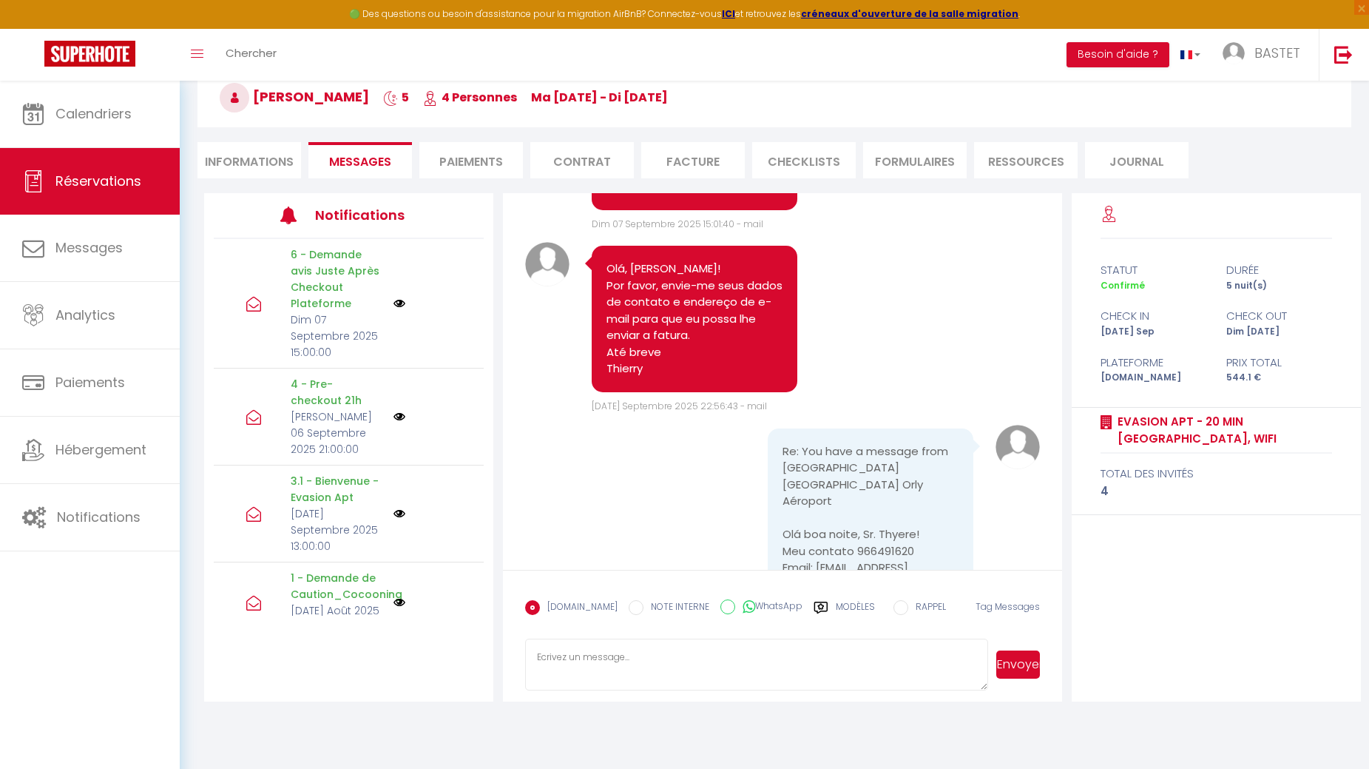
select select
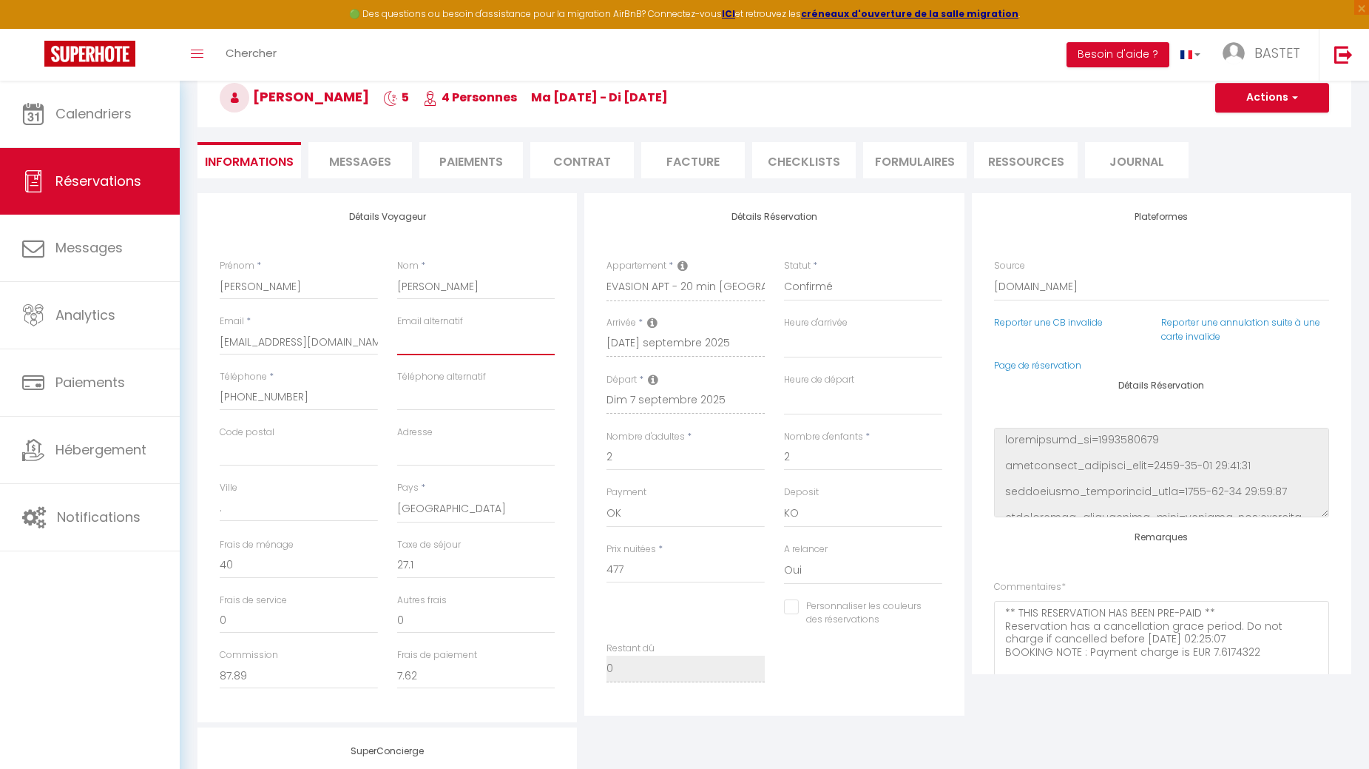
click at [424, 344] on input "email" at bounding box center [476, 341] width 158 height 27
paste input "favicentina@gmail.com"
type input "favicentina@gmail.com"
select select
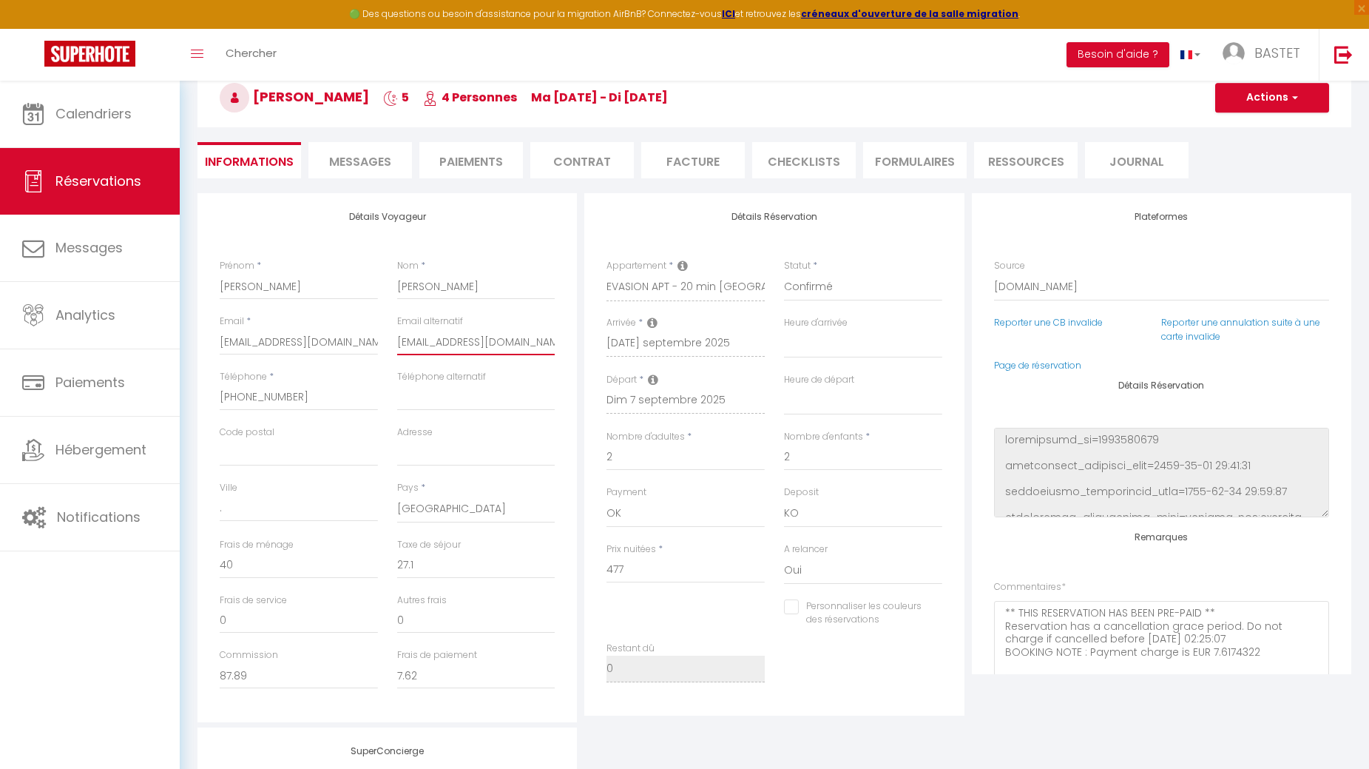
checkbox input "false"
type input "favicentina@gmail.com"
click at [1283, 96] on button "Actions" at bounding box center [1272, 98] width 114 height 30
click at [1249, 124] on link "Enregistrer" at bounding box center [1257, 130] width 117 height 19
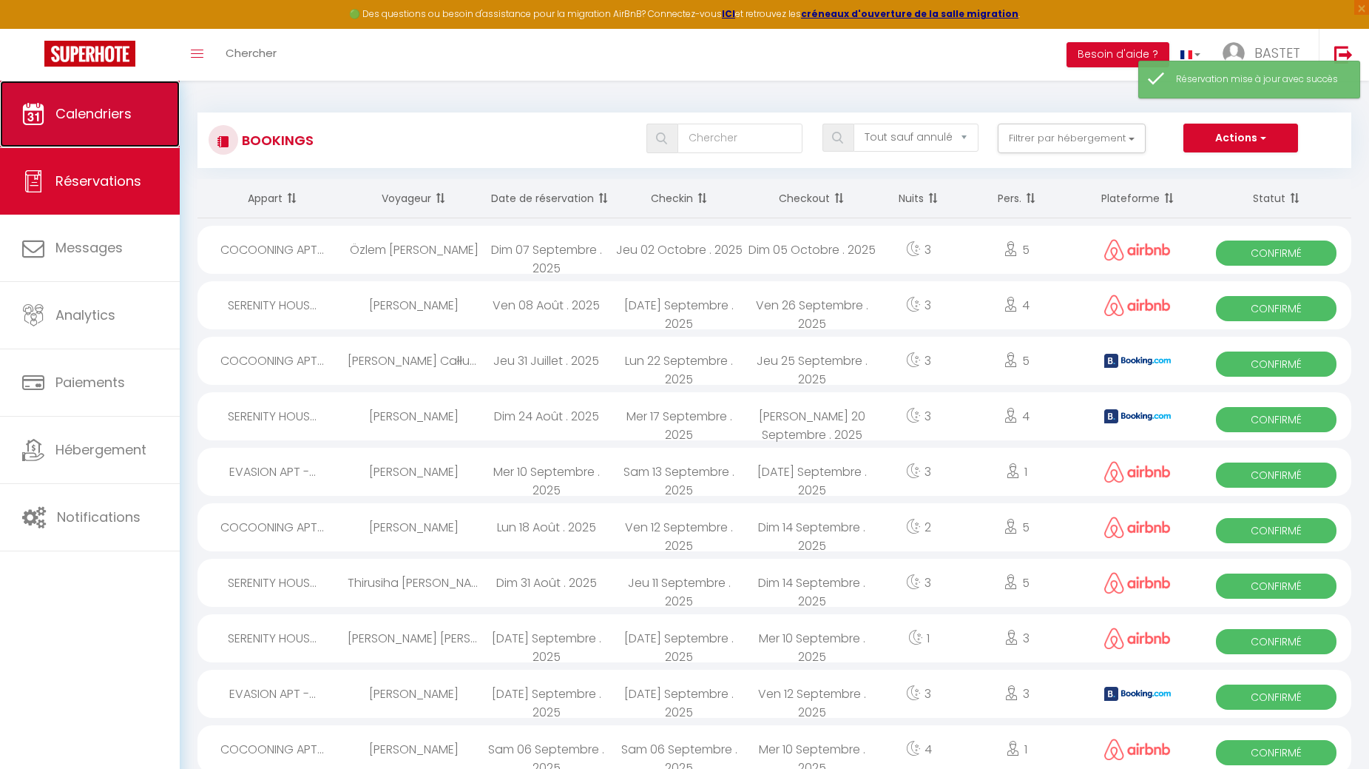
click at [70, 120] on span "Calendriers" at bounding box center [93, 113] width 76 height 18
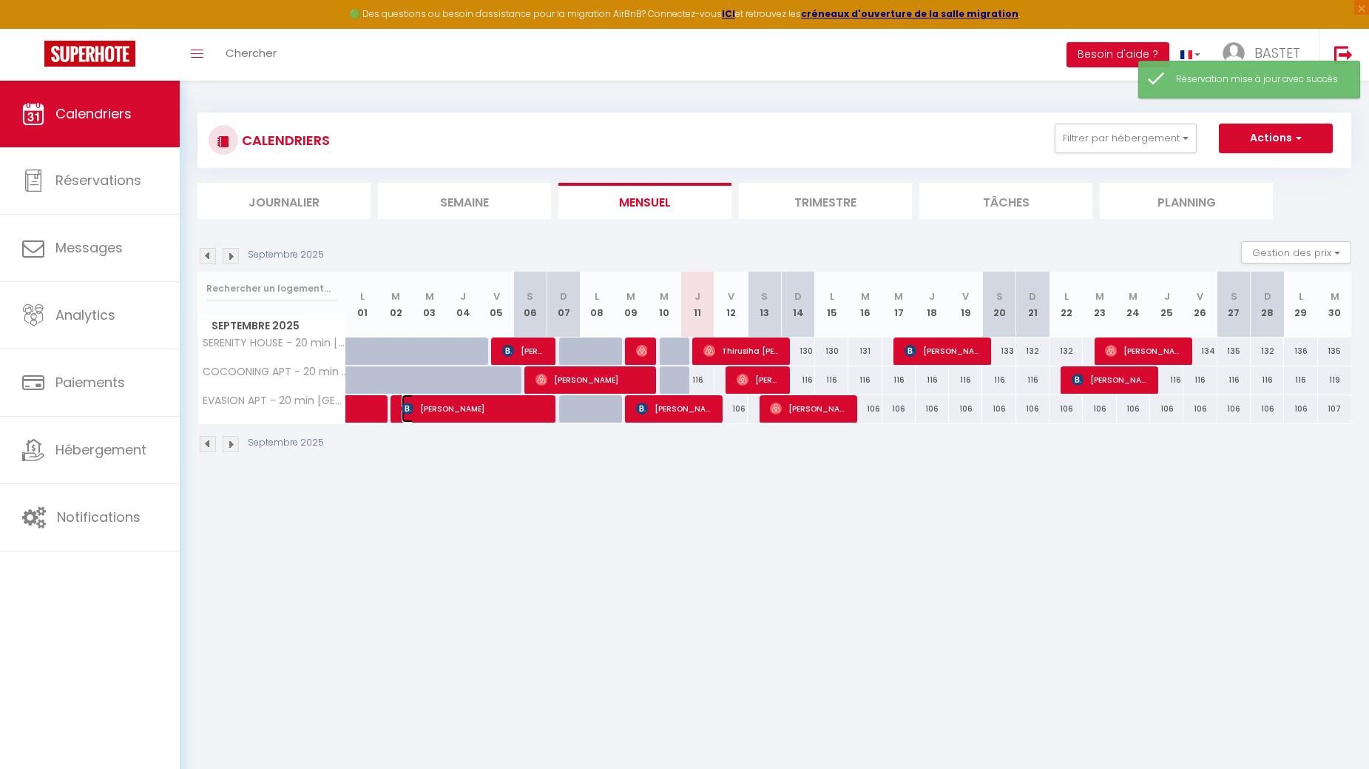
click at [450, 402] on span "Maria Arruda" at bounding box center [474, 408] width 144 height 28
select select "OK"
select select "KO"
select select "0"
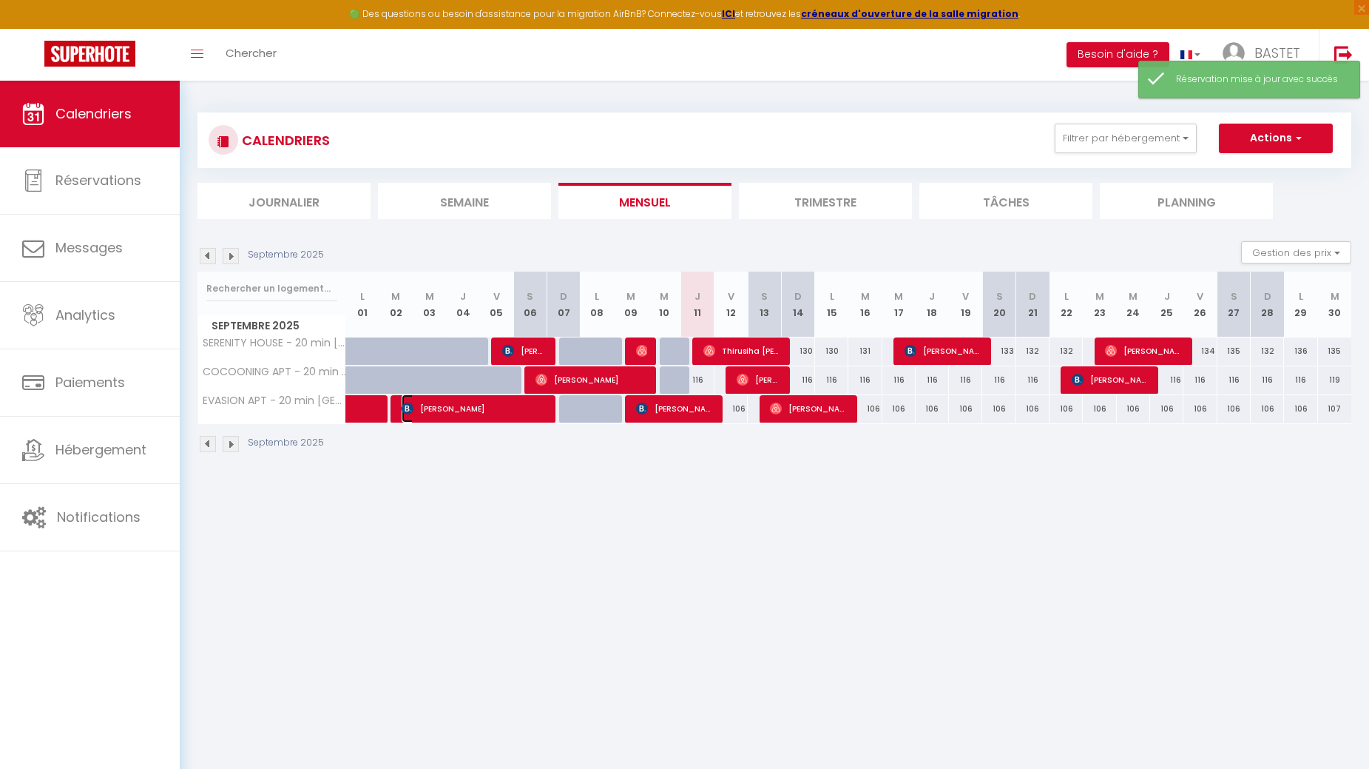
select select "1"
select select
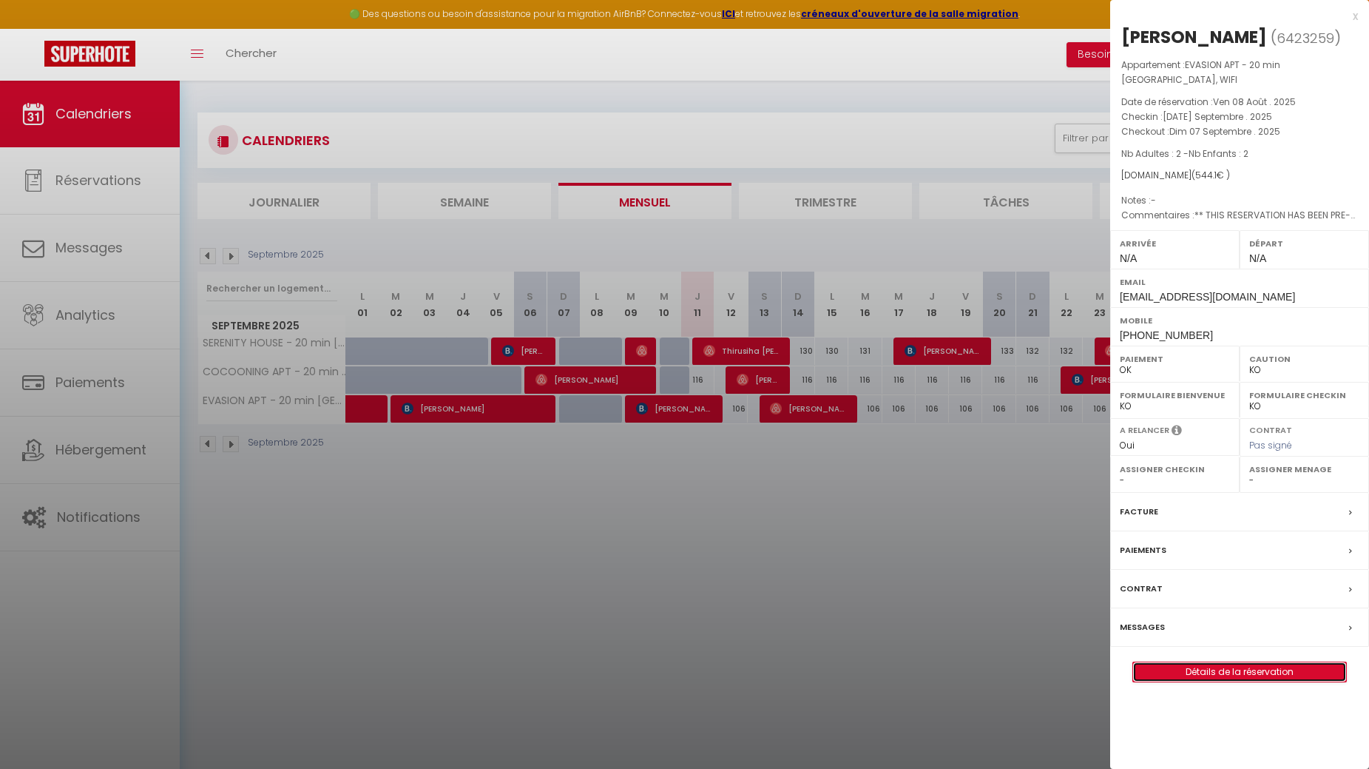
click at [1279, 662] on link "Détails de la réservation" at bounding box center [1239, 671] width 213 height 19
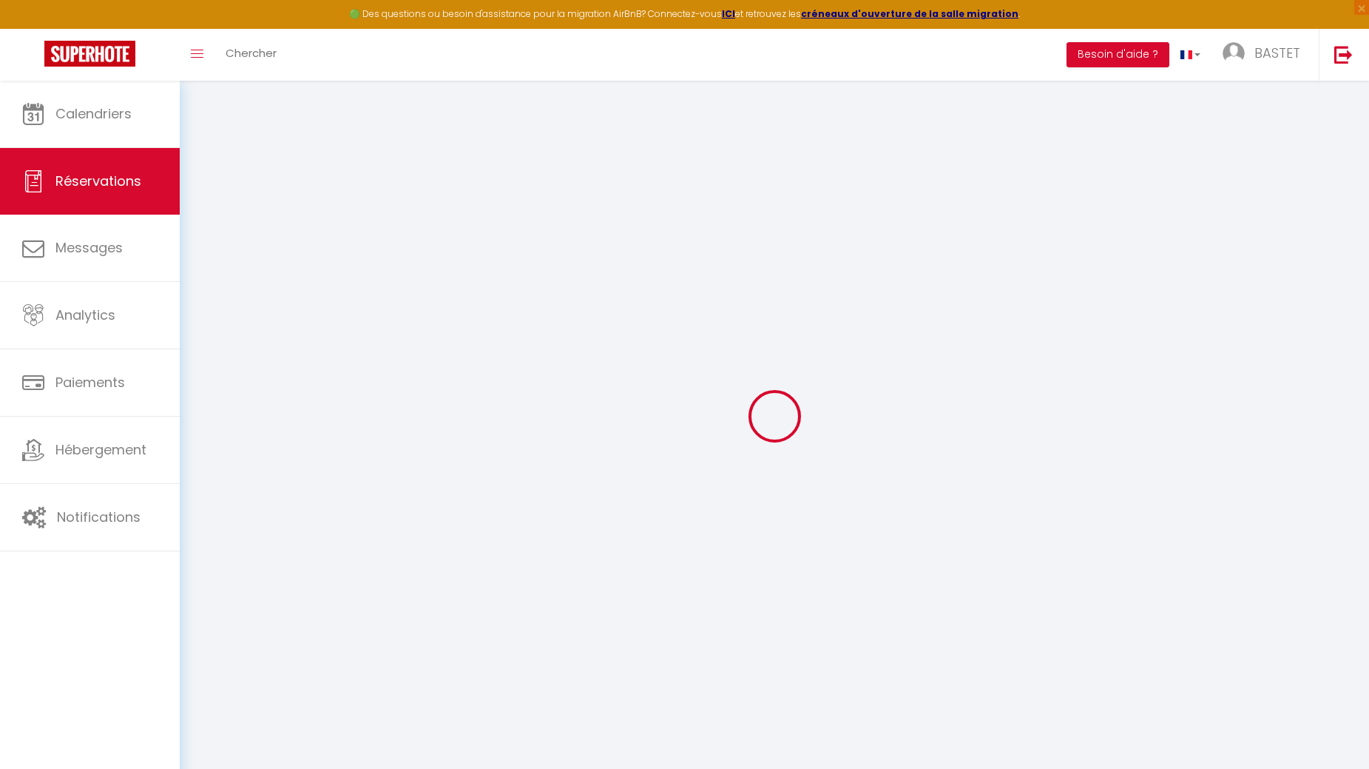
select select "cleaning"
select select "taxes"
select select
checkbox input "false"
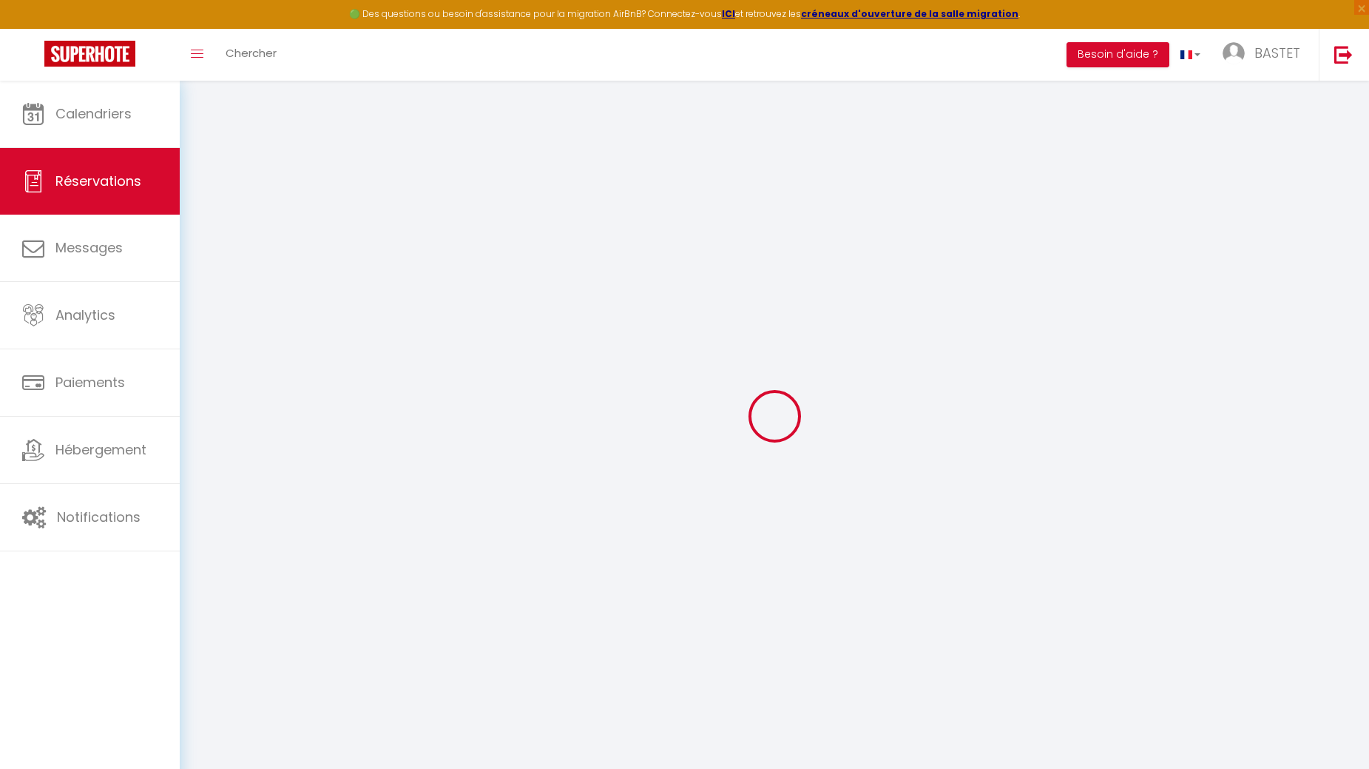
type textarea "** THIS RESERVATION HAS BEEN PRE-PAID ** Reservation has a cancellation grace p…"
type input "40"
type input "27.1"
select select
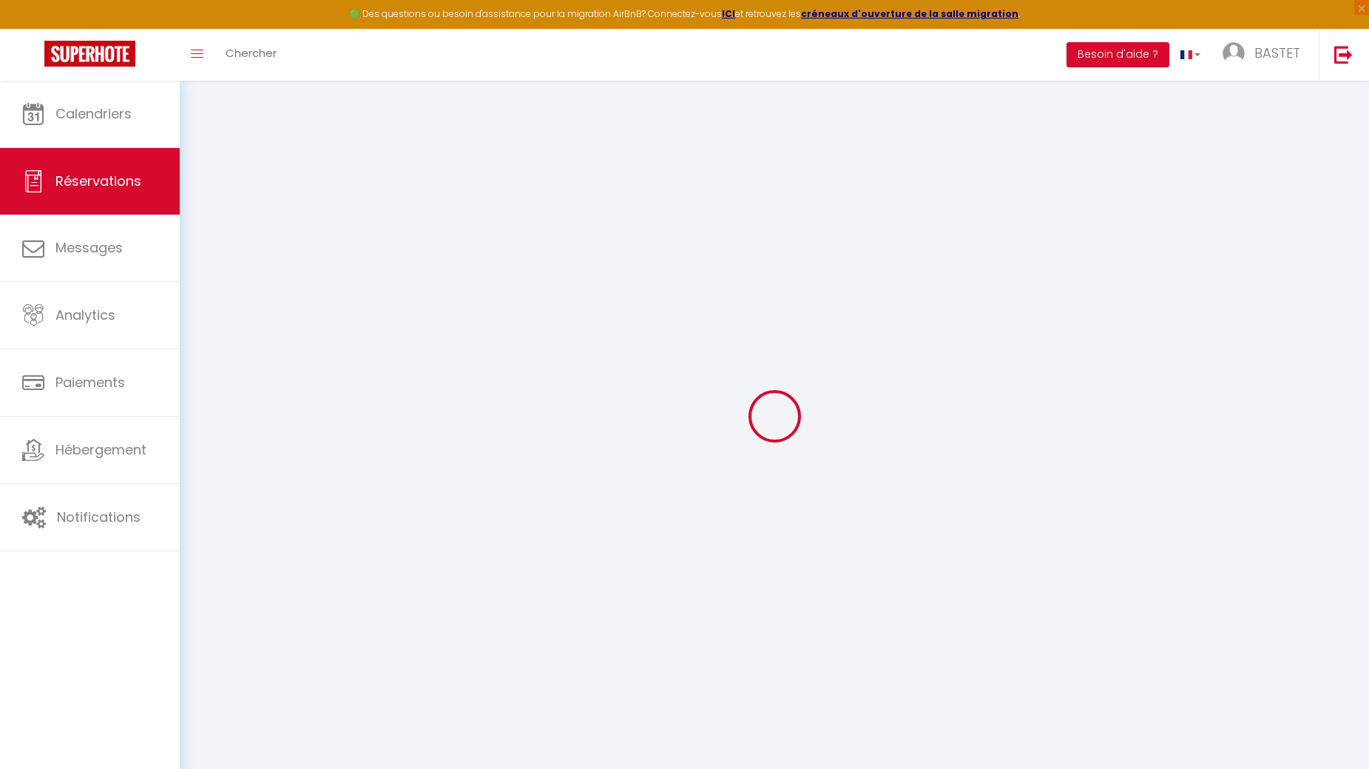
checkbox input "false"
select select
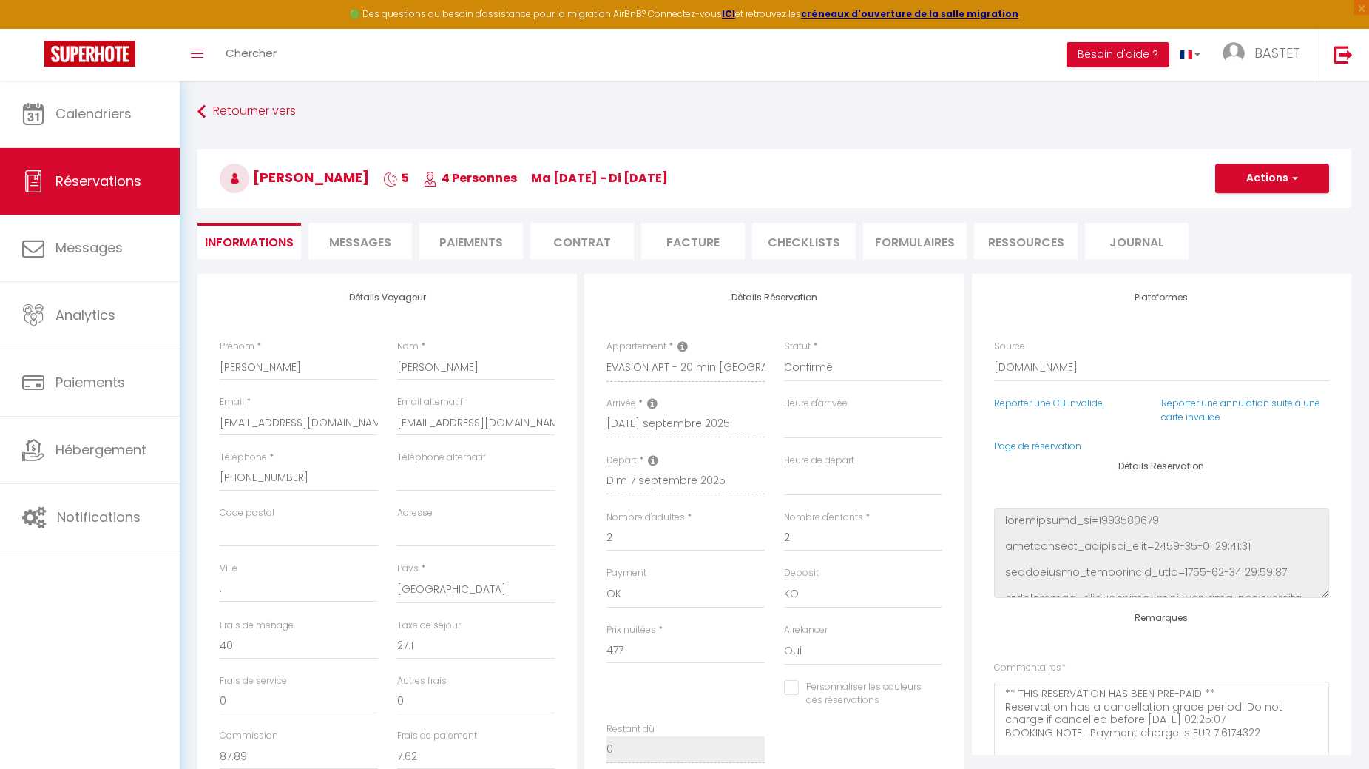
click at [689, 241] on li "Facture" at bounding box center [693, 241] width 104 height 36
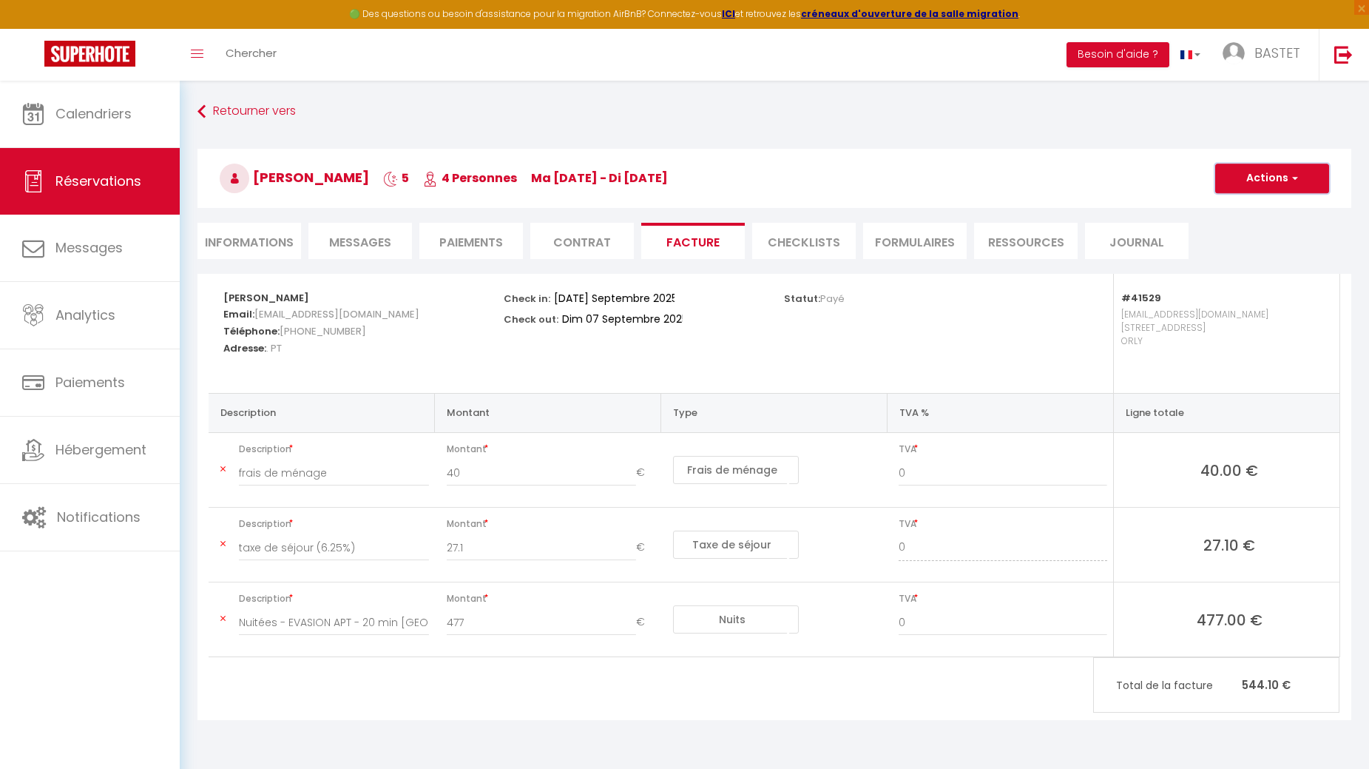
click at [1305, 178] on button "Actions" at bounding box center [1272, 178] width 114 height 30
click at [1253, 206] on link "Enregistrer" at bounding box center [1261, 210] width 124 height 19
click at [1273, 176] on button "Actions" at bounding box center [1272, 178] width 114 height 30
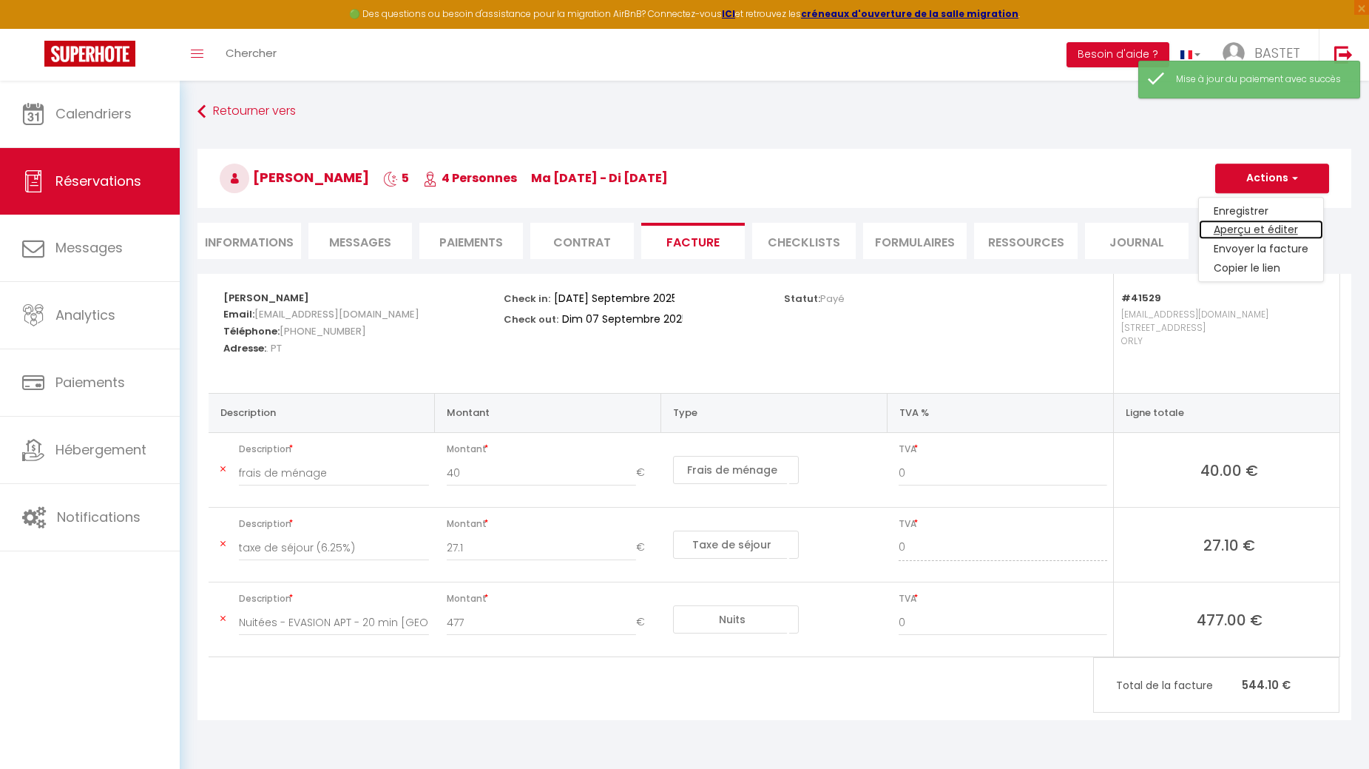
click at [1260, 226] on link "Aperçu et éditer" at bounding box center [1261, 229] width 124 height 19
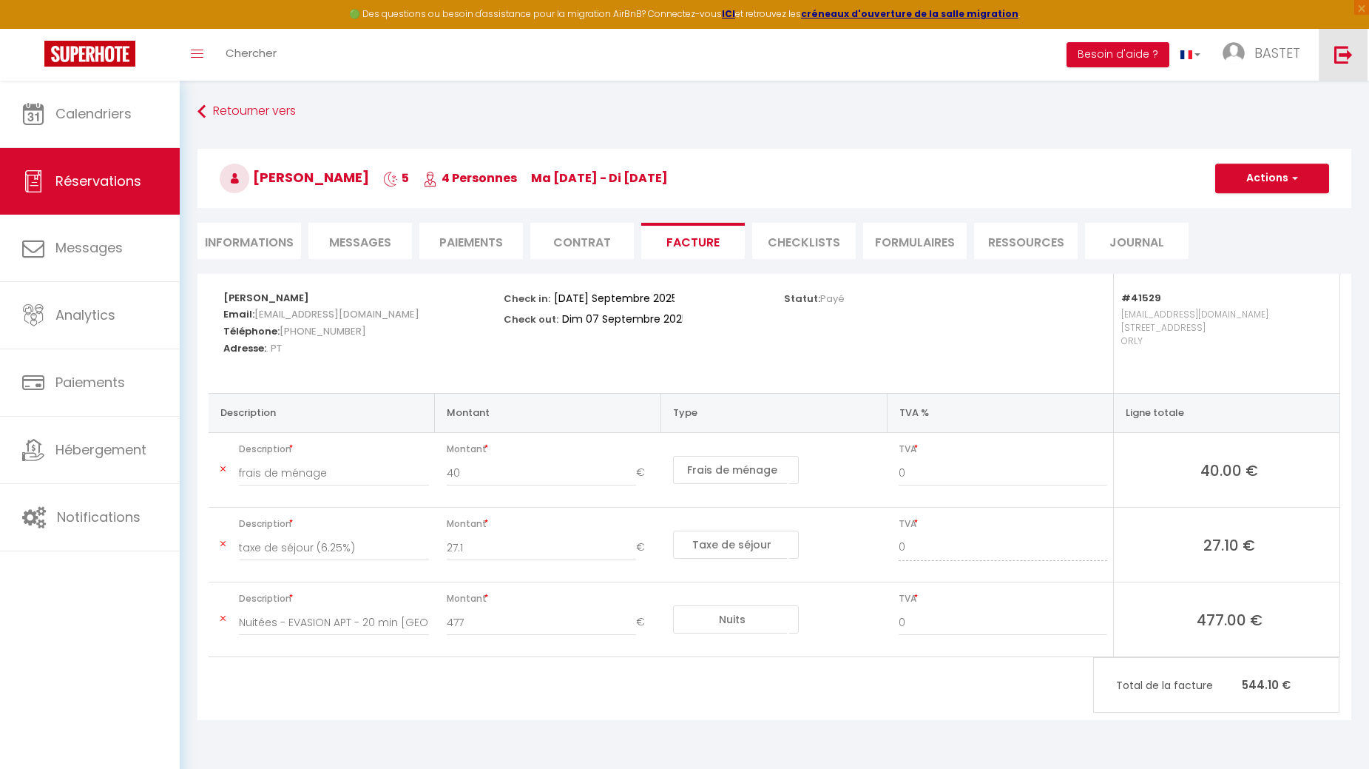
click at [1340, 50] on img at bounding box center [1343, 54] width 18 height 18
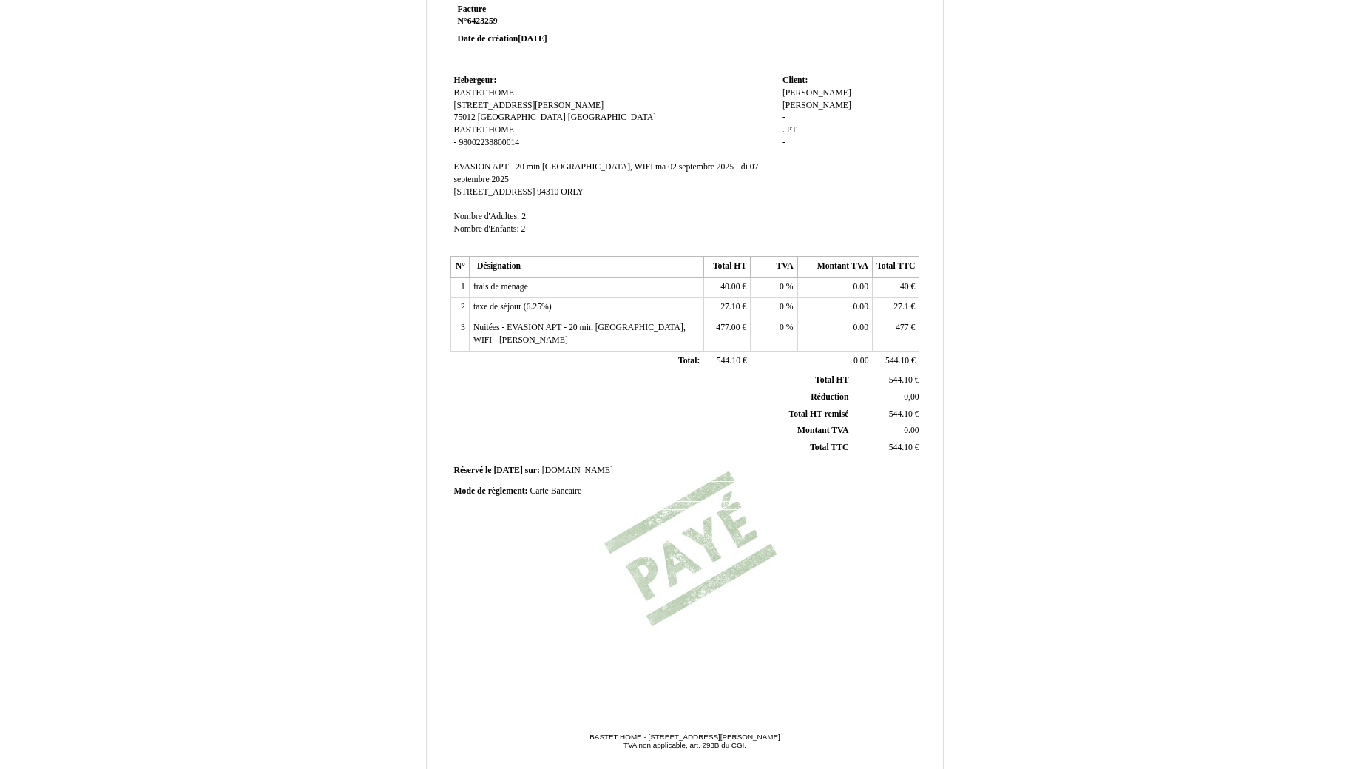
scroll to position [124, 0]
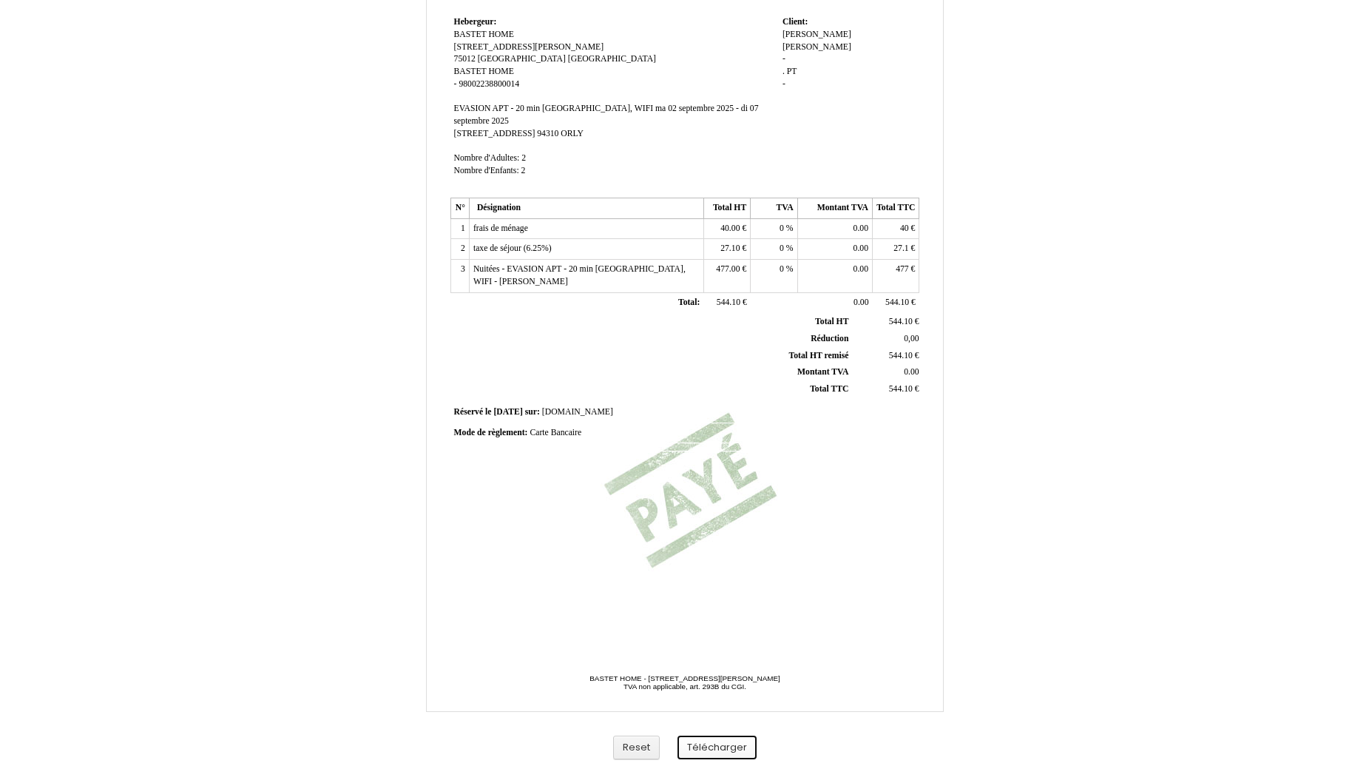
click at [735, 746] on button "Télécharger" at bounding box center [717, 747] width 79 height 24
